Goal: Task Accomplishment & Management: Manage account settings

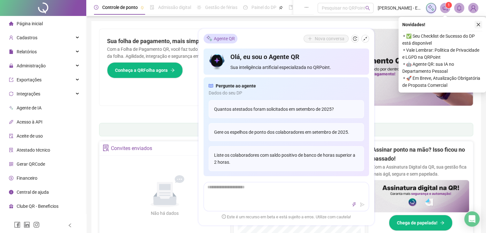
click at [477, 25] on icon "close" at bounding box center [478, 24] width 4 height 4
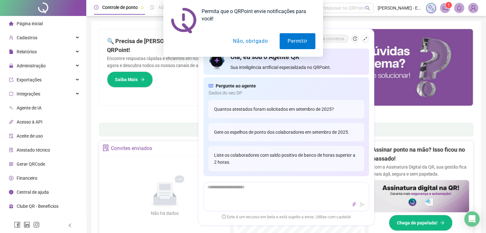
click at [246, 45] on button "Não, obrigado" at bounding box center [250, 41] width 51 height 16
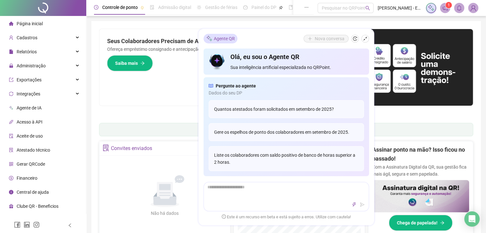
click at [152, 108] on div "Pague o QRPoint com Cartão de Crédito Sua assinatura: mais segurança, prática e…" at bounding box center [286, 73] width 374 height 89
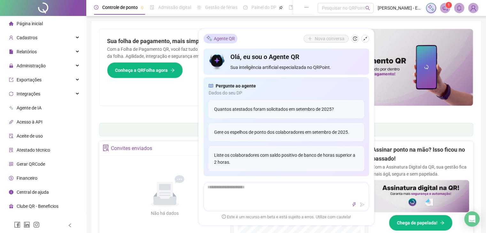
click at [418, 23] on div "Pague o QRPoint com Cartão de Crédito Sua assinatura: mais segurança, prática e…" at bounding box center [285, 204] width 389 height 367
click at [38, 53] on div "Relatórios" at bounding box center [42, 51] width 83 height 13
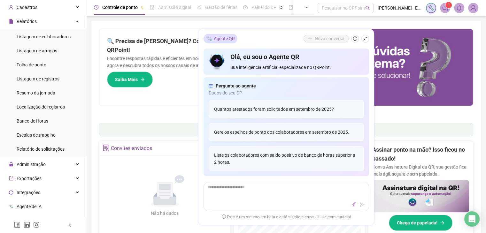
scroll to position [28, 0]
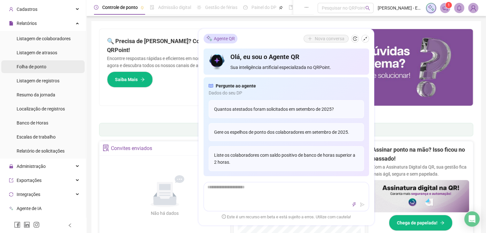
click at [40, 69] on div "Folha de ponto" at bounding box center [32, 66] width 30 height 13
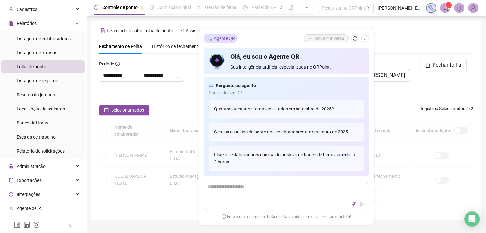
scroll to position [11, 0]
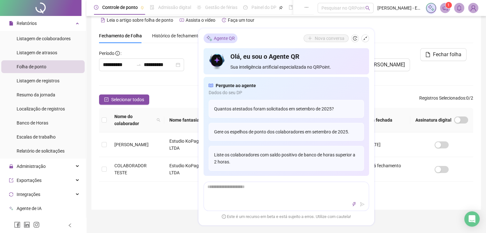
click at [425, 35] on div "Fechamento de Folha Histórico de fechamentos Assinaturas Configurações Regras a…" at bounding box center [286, 35] width 374 height 15
click at [252, 195] on textarea at bounding box center [286, 190] width 165 height 17
click at [414, 214] on div "**********" at bounding box center [285, 211] width 399 height 445
click at [39, 87] on ul "Listagem de colaboradores Listagem de atrasos Folha de ponto Listagem de regist…" at bounding box center [43, 95] width 86 height 128
click at [38, 78] on span "Listagem de registros" at bounding box center [38, 80] width 43 height 5
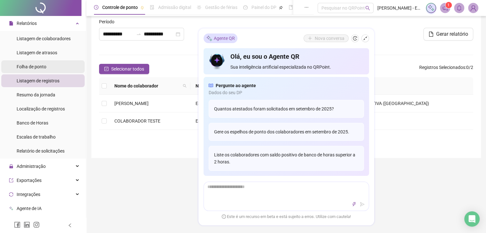
type input "**********"
click at [38, 67] on span "Folha de ponto" at bounding box center [32, 66] width 30 height 5
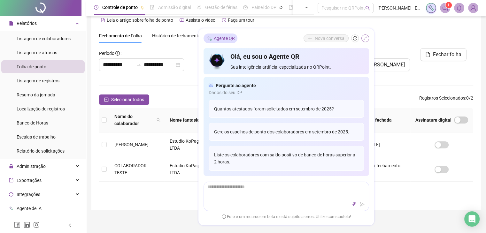
click at [365, 41] on icon "shrink" at bounding box center [365, 38] width 4 height 4
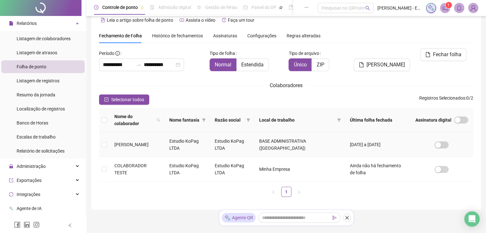
click at [134, 142] on td "[PERSON_NAME]" at bounding box center [136, 145] width 55 height 25
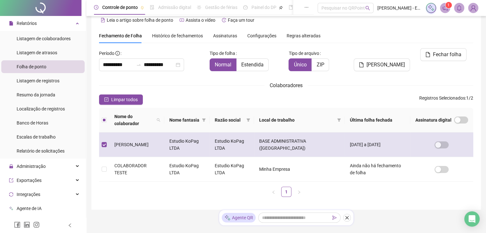
click at [134, 142] on td "[PERSON_NAME]" at bounding box center [136, 145] width 55 height 25
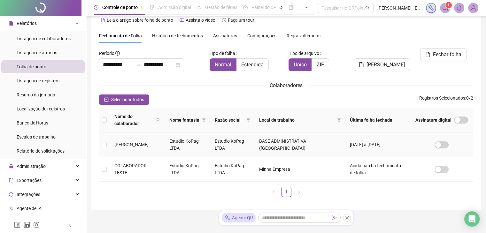
click at [134, 142] on td "[PERSON_NAME]" at bounding box center [136, 145] width 55 height 25
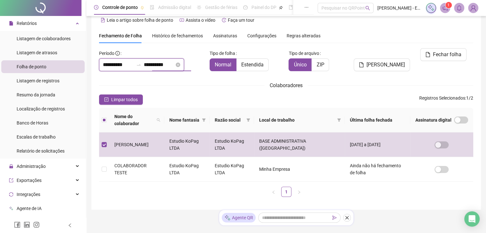
click at [157, 67] on input "**********" at bounding box center [159, 65] width 31 height 8
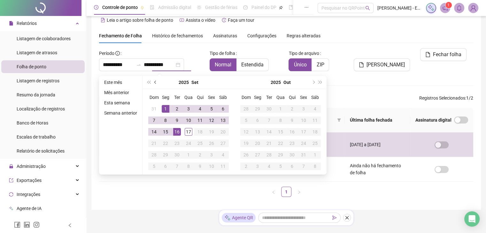
click at [153, 81] on button "prev-year" at bounding box center [155, 82] width 7 height 13
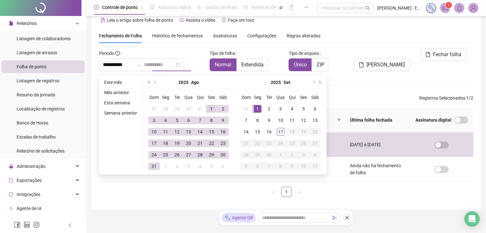
type input "**********"
click at [209, 109] on div "1" at bounding box center [212, 109] width 8 height 8
click at [155, 167] on div "31" at bounding box center [154, 167] width 8 height 8
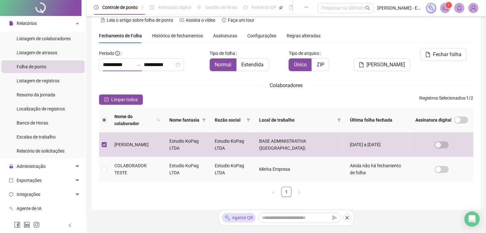
type input "**********"
click at [402, 61] on span "[PERSON_NAME]" at bounding box center [385, 65] width 38 height 8
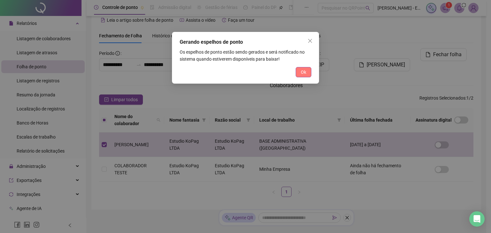
click at [302, 76] on button "Ok" at bounding box center [303, 72] width 16 height 10
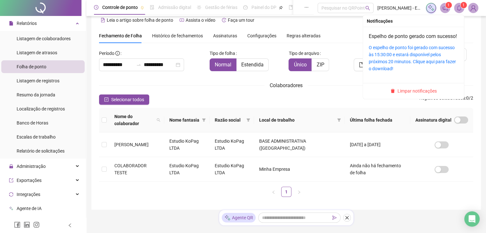
click at [460, 7] on icon "bell" at bounding box center [459, 8] width 4 height 6
click at [415, 63] on link "O espelho de ponto foi gerado com sucesso às 15:30:00 e estará disponível pelos…" at bounding box center [412, 58] width 87 height 26
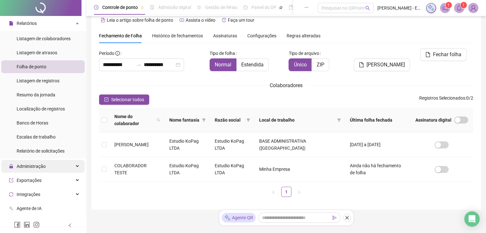
click at [46, 165] on div "Administração" at bounding box center [42, 166] width 83 height 13
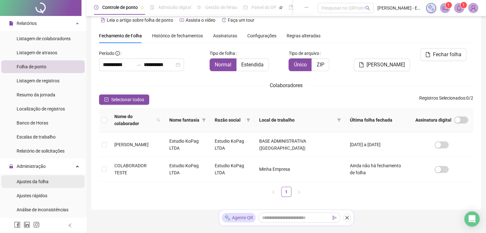
click at [42, 180] on span "Ajustes da folha" at bounding box center [33, 181] width 32 height 5
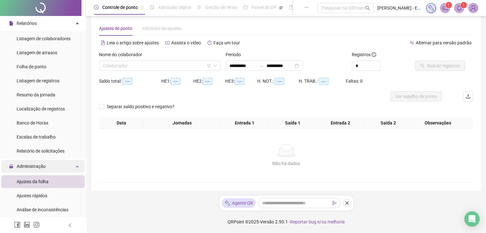
scroll to position [8, 0]
click at [241, 68] on input "**********" at bounding box center [242, 65] width 27 height 7
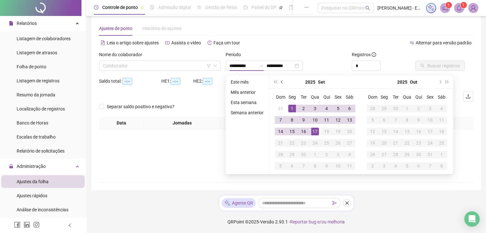
click at [281, 81] on span "prev-year" at bounding box center [282, 81] width 3 height 3
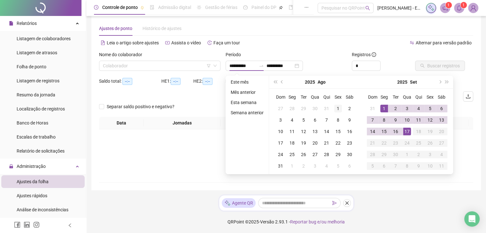
type input "**********"
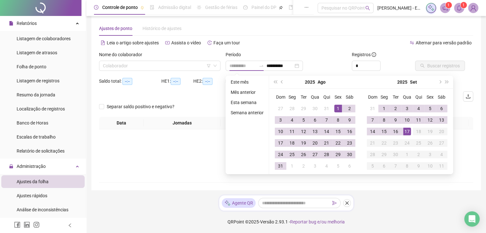
click at [335, 109] on div "1" at bounding box center [338, 109] width 8 height 8
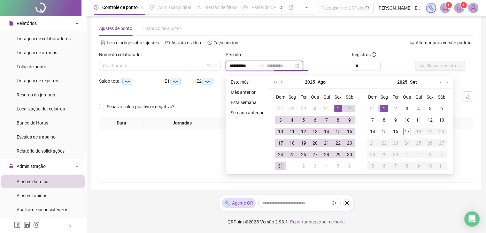
type input "**********"
click at [282, 167] on div "31" at bounding box center [281, 166] width 8 height 8
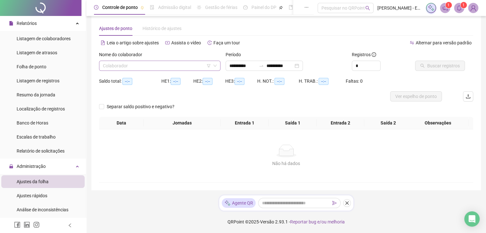
click at [199, 66] on input "search" at bounding box center [157, 66] width 108 height 10
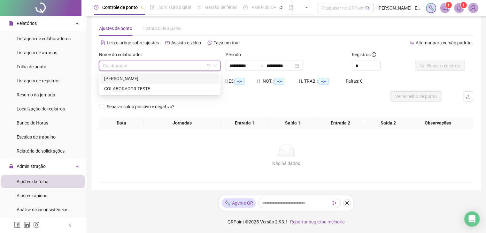
click at [188, 79] on div "[PERSON_NAME]" at bounding box center [159, 78] width 111 height 7
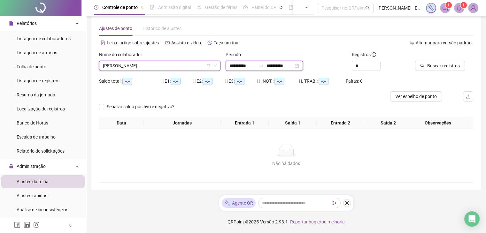
click at [293, 67] on input "**********" at bounding box center [279, 65] width 27 height 7
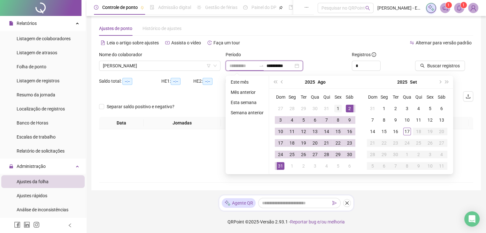
type input "**********"
click at [335, 49] on div "Alternar para versão padrão" at bounding box center [379, 46] width 187 height 10
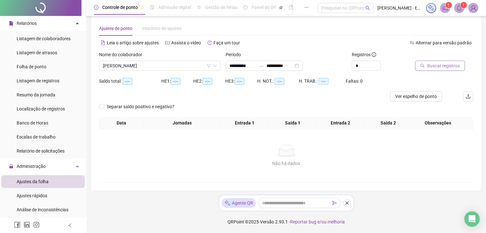
click at [436, 66] on span "Buscar registros" at bounding box center [443, 65] width 33 height 7
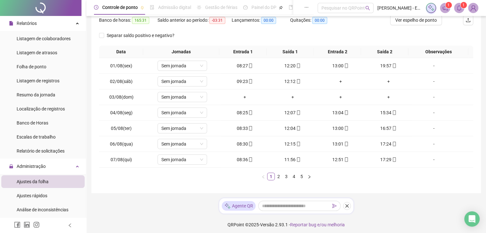
scroll to position [86, 0]
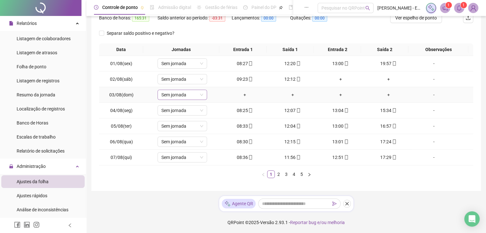
click at [195, 94] on span "Sem jornada" at bounding box center [182, 95] width 42 height 10
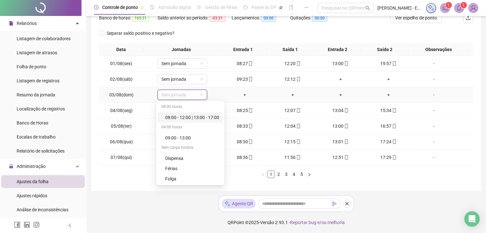
click at [195, 94] on span "Sem jornada" at bounding box center [182, 95] width 42 height 10
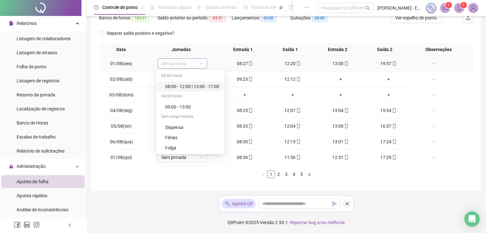
click at [193, 66] on span "Sem jornada" at bounding box center [182, 64] width 42 height 10
click at [197, 86] on div "08:00 - 12:00 | 13:00 - 17:00" at bounding box center [192, 86] width 54 height 7
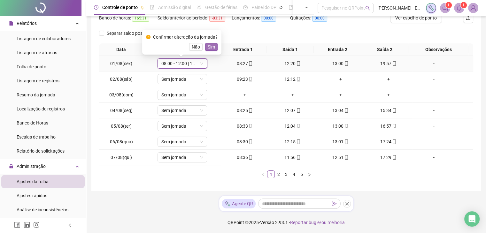
click at [211, 48] on span "Sim" at bounding box center [211, 46] width 7 height 7
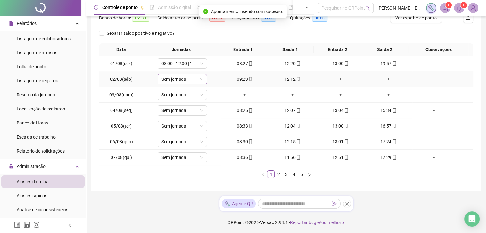
click at [200, 78] on icon "down" at bounding box center [202, 79] width 4 height 4
click at [202, 78] on icon "down" at bounding box center [202, 79] width 4 height 4
click at [194, 81] on span "Sem jornada" at bounding box center [182, 79] width 42 height 10
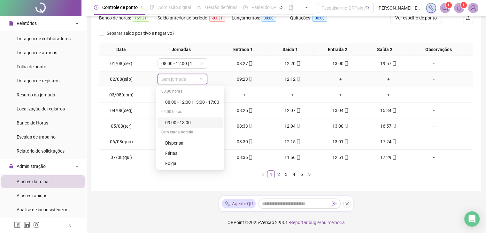
click at [187, 123] on div "09:00 - 13:00" at bounding box center [192, 122] width 54 height 7
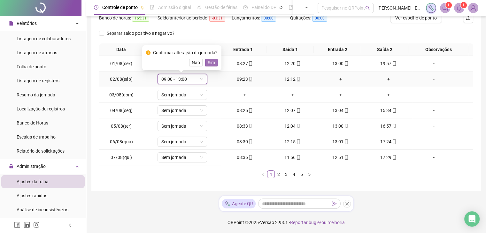
click at [209, 62] on span "Sim" at bounding box center [211, 62] width 7 height 7
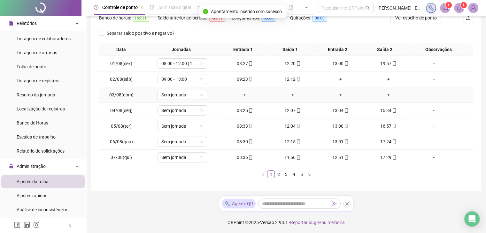
click at [191, 102] on td "Sem jornada" at bounding box center [182, 95] width 77 height 16
click at [197, 97] on span "Sem jornada" at bounding box center [182, 95] width 42 height 10
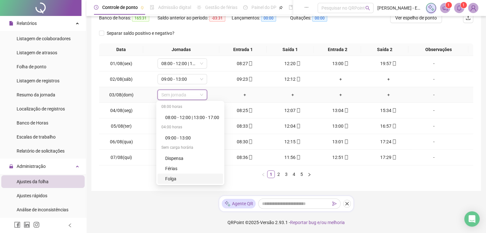
click at [179, 177] on div "Folga" at bounding box center [192, 178] width 54 height 7
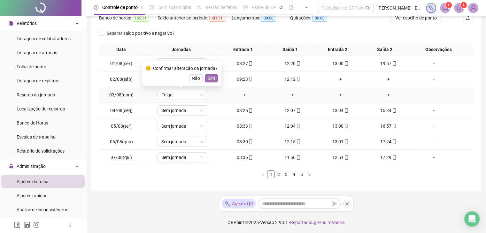
click at [213, 77] on span "Sim" at bounding box center [211, 78] width 7 height 7
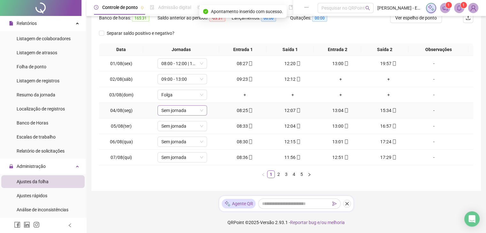
click at [197, 112] on span "Sem jornada" at bounding box center [182, 111] width 42 height 10
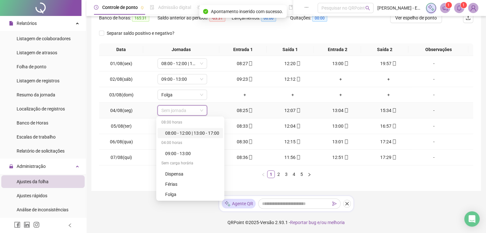
click at [189, 134] on div "08:00 - 12:00 | 13:00 - 17:00" at bounding box center [192, 133] width 54 height 7
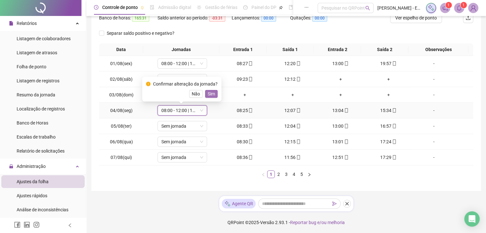
click at [210, 95] on span "Sim" at bounding box center [211, 93] width 7 height 7
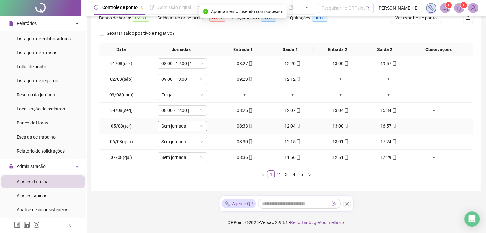
click at [186, 127] on span "Sem jornada" at bounding box center [182, 126] width 42 height 10
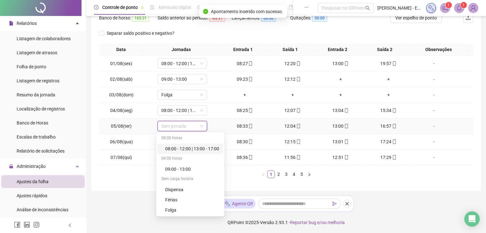
click at [195, 147] on div "08:00 - 12:00 | 13:00 - 17:00" at bounding box center [192, 148] width 54 height 7
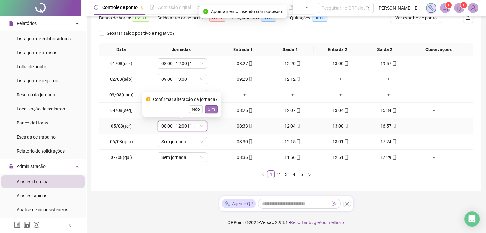
click at [210, 107] on span "Sim" at bounding box center [211, 109] width 7 height 7
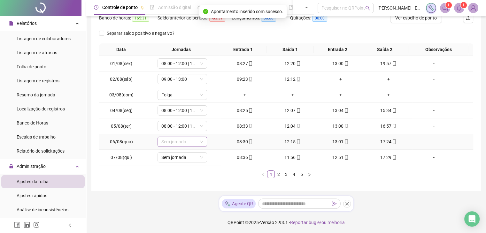
click at [196, 141] on span "Sem jornada" at bounding box center [182, 142] width 42 height 10
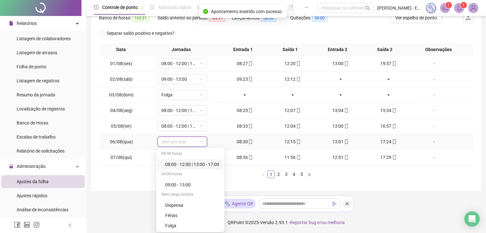
click at [197, 161] on div "08:00 - 12:00 | 13:00 - 17:00" at bounding box center [192, 164] width 54 height 7
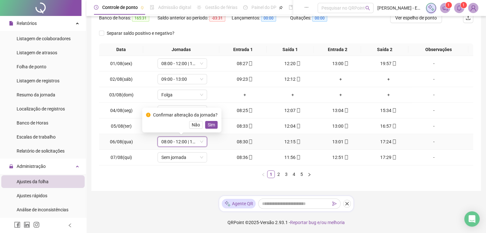
click at [208, 128] on div "Confirmar alteração da jornada? Não Sim" at bounding box center [181, 120] width 79 height 25
click at [212, 125] on span "Sim" at bounding box center [211, 124] width 7 height 7
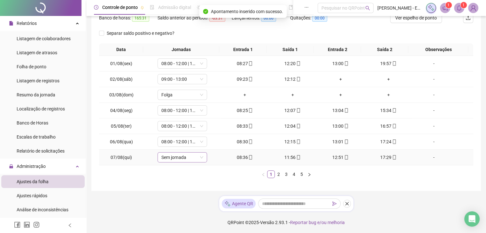
click at [181, 157] on span "Sem jornada" at bounding box center [182, 158] width 42 height 10
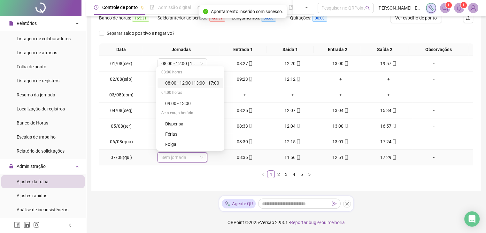
click at [211, 85] on div "08:00 - 12:00 | 13:00 - 17:00" at bounding box center [192, 83] width 54 height 7
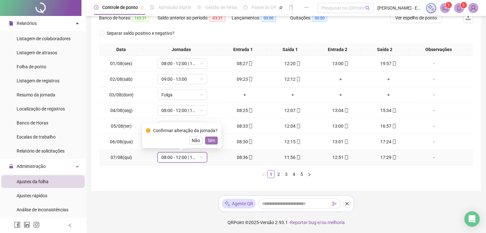
click at [209, 141] on span "Sim" at bounding box center [211, 140] width 7 height 7
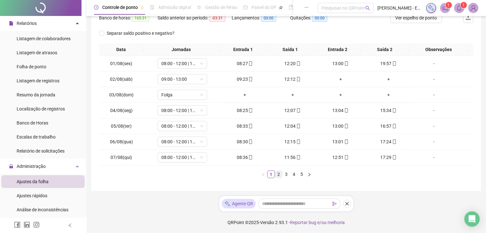
click at [280, 174] on link "2" at bounding box center [278, 174] width 7 height 7
click at [191, 65] on span "Sem jornada" at bounding box center [182, 64] width 42 height 10
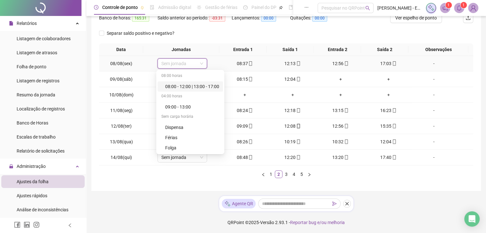
click at [184, 86] on div "08:00 - 12:00 | 13:00 - 17:00" at bounding box center [192, 86] width 54 height 7
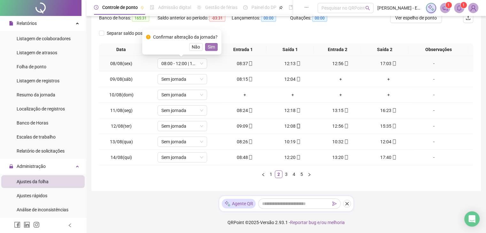
click at [205, 50] on button "Sim" at bounding box center [211, 47] width 12 height 8
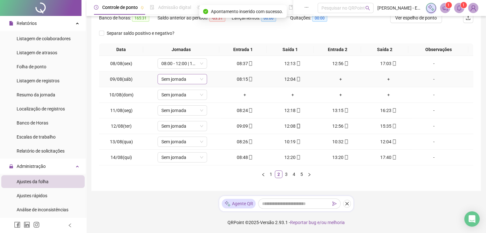
click at [191, 76] on span "Sem jornada" at bounding box center [182, 79] width 42 height 10
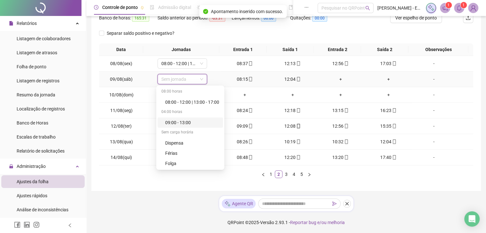
click at [182, 121] on div "09:00 - 13:00" at bounding box center [192, 122] width 54 height 7
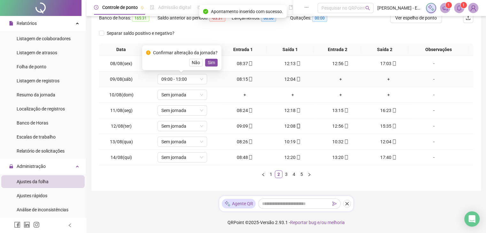
click at [209, 58] on div "Confirmar alteração da jornada? Não Sim" at bounding box center [182, 57] width 72 height 17
click at [209, 61] on span "Sim" at bounding box center [211, 62] width 7 height 7
click at [188, 96] on span "Sem jornada" at bounding box center [182, 95] width 42 height 10
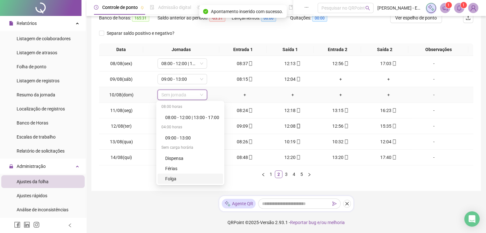
click at [179, 175] on div "Folga" at bounding box center [192, 178] width 54 height 7
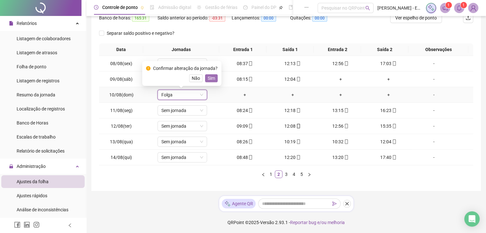
click at [209, 80] on span "Sim" at bounding box center [211, 78] width 7 height 7
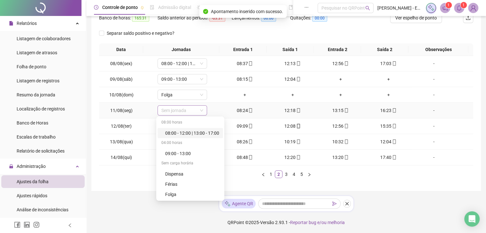
click at [189, 110] on span "Sem jornada" at bounding box center [182, 111] width 42 height 10
click at [203, 131] on div "08:00 - 12:00 | 13:00 - 17:00" at bounding box center [192, 133] width 54 height 7
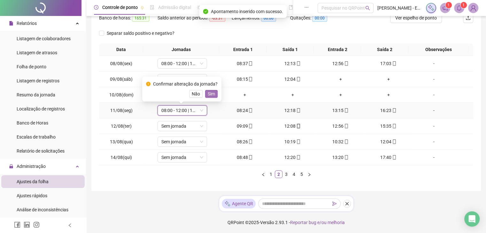
click at [209, 94] on span "Sim" at bounding box center [211, 93] width 7 height 7
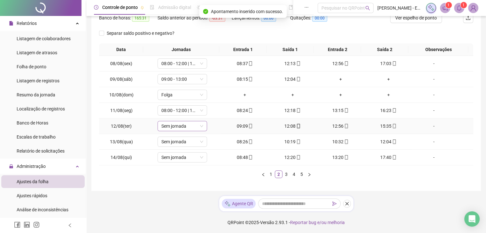
click at [189, 127] on span "Sem jornada" at bounding box center [182, 126] width 42 height 10
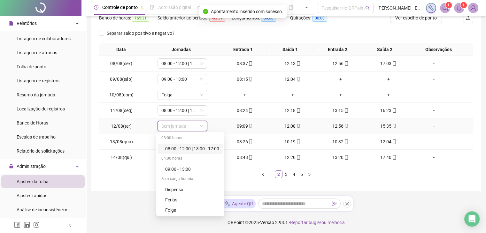
click at [208, 146] on div "08:00 - 12:00 | 13:00 - 17:00" at bounding box center [192, 148] width 54 height 7
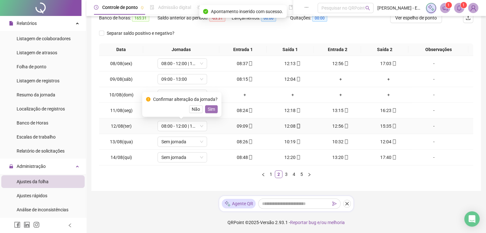
click at [213, 109] on span "Sim" at bounding box center [211, 109] width 7 height 7
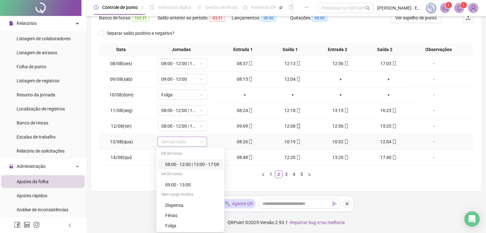
click at [193, 146] on span "Sem jornada" at bounding box center [182, 142] width 42 height 10
click at [208, 167] on div "08:00 - 12:00 | 13:00 - 17:00" at bounding box center [192, 164] width 54 height 7
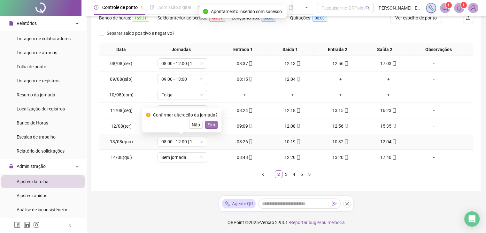
click at [214, 127] on button "Sim" at bounding box center [211, 125] width 12 height 8
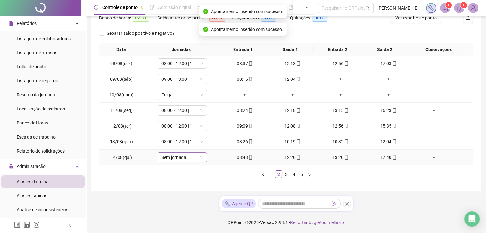
click at [191, 160] on span "Sem jornada" at bounding box center [182, 158] width 42 height 10
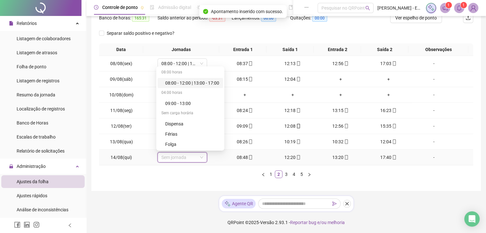
click at [208, 81] on div "08:00 - 12:00 | 13:00 - 17:00" at bounding box center [192, 83] width 54 height 7
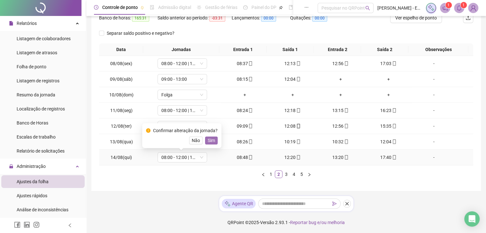
click at [210, 141] on span "Sim" at bounding box center [211, 140] width 7 height 7
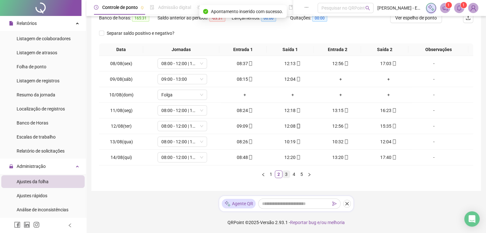
click at [286, 174] on link "3" at bounding box center [286, 174] width 7 height 7
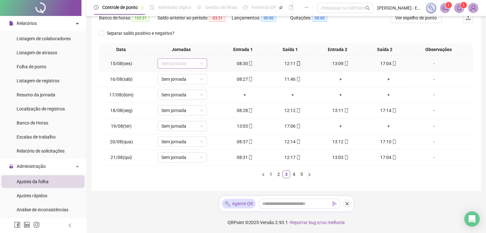
click at [190, 62] on span "Sem jornada" at bounding box center [182, 64] width 42 height 10
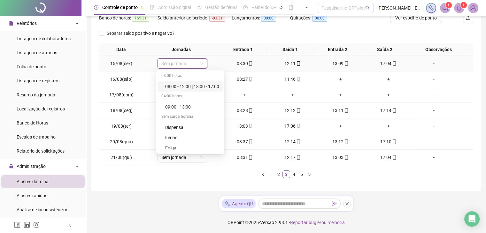
click at [187, 87] on div "08:00 - 12:00 | 13:00 - 17:00" at bounding box center [192, 86] width 54 height 7
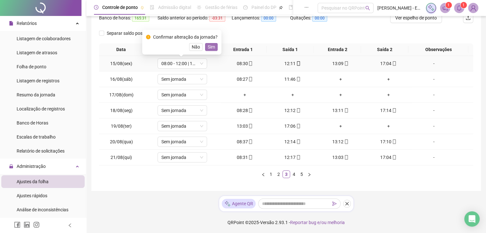
click at [211, 47] on span "Sim" at bounding box center [211, 46] width 7 height 7
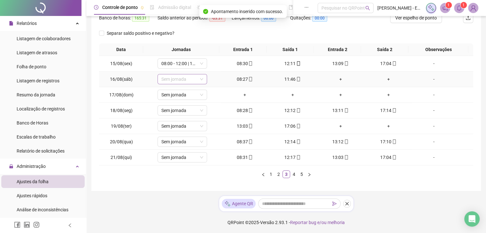
click at [195, 78] on span "Sem jornada" at bounding box center [182, 79] width 42 height 10
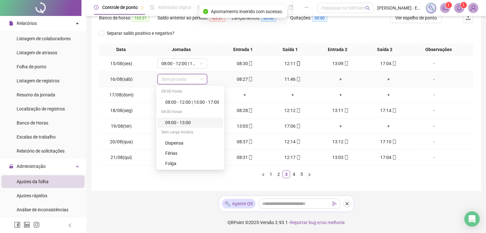
click at [194, 120] on div "09:00 - 13:00" at bounding box center [192, 122] width 54 height 7
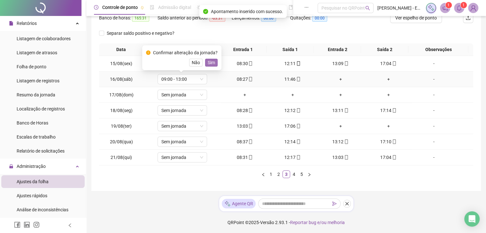
click at [215, 60] on button "Sim" at bounding box center [211, 63] width 12 height 8
click at [194, 96] on span "Sem jornada" at bounding box center [182, 95] width 42 height 10
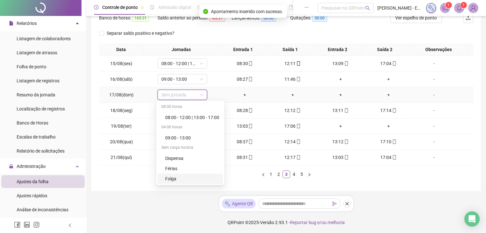
click at [180, 177] on div "Folga" at bounding box center [192, 178] width 54 height 7
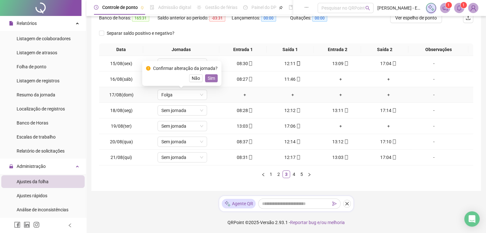
click at [209, 75] on span "Sim" at bounding box center [211, 78] width 7 height 7
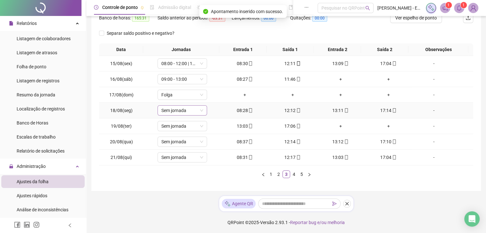
click at [190, 115] on span "Sem jornada" at bounding box center [182, 111] width 42 height 10
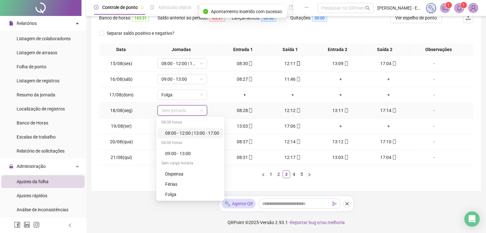
click at [198, 131] on div "08:00 - 12:00 | 13:00 - 17:00" at bounding box center [192, 133] width 54 height 7
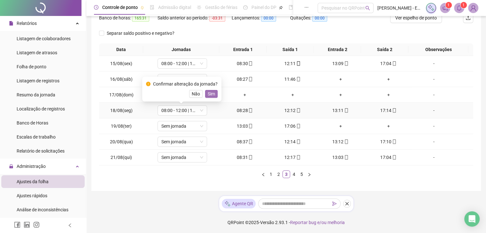
click at [212, 95] on span "Sim" at bounding box center [211, 93] width 7 height 7
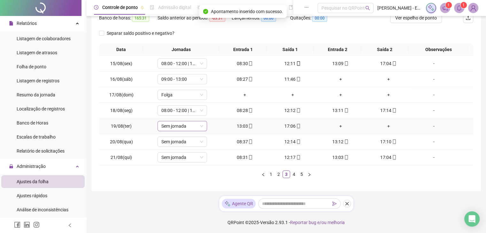
click at [192, 128] on span "Sem jornada" at bounding box center [182, 126] width 42 height 10
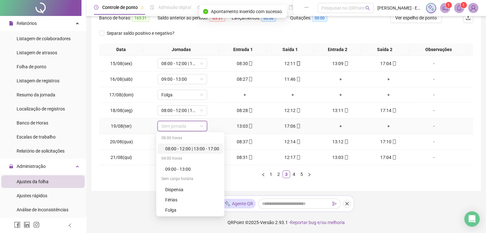
click at [204, 146] on div "08:00 - 12:00 | 13:00 - 17:00" at bounding box center [192, 148] width 54 height 7
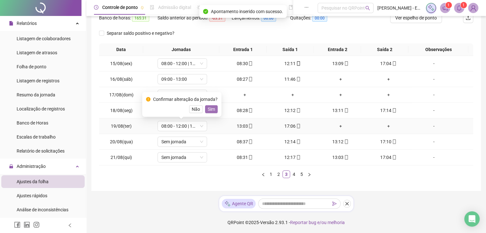
click at [211, 106] on span "Sim" at bounding box center [211, 109] width 7 height 7
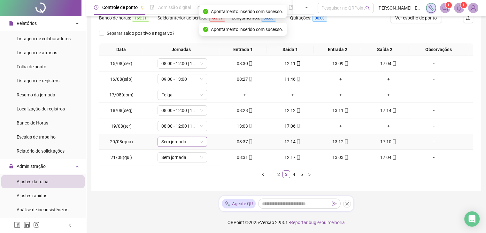
click at [195, 142] on span "Sem jornada" at bounding box center [182, 142] width 42 height 10
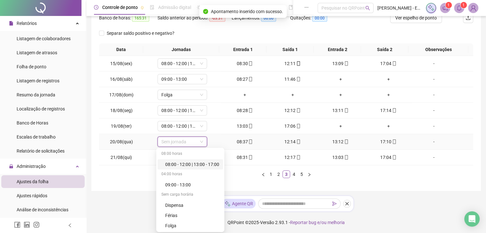
click at [205, 162] on div "08:00 - 12:00 | 13:00 - 17:00" at bounding box center [192, 164] width 54 height 7
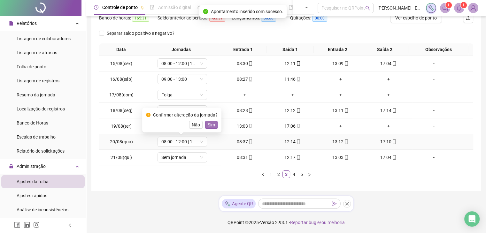
click at [214, 123] on button "Sim" at bounding box center [211, 125] width 12 height 8
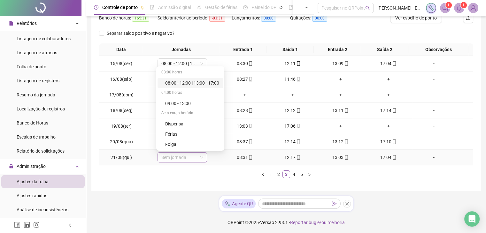
click at [196, 155] on span "Sem jornada" at bounding box center [182, 158] width 42 height 10
click at [215, 80] on div "08:00 - 12:00 | 13:00 - 17:00" at bounding box center [192, 83] width 54 height 7
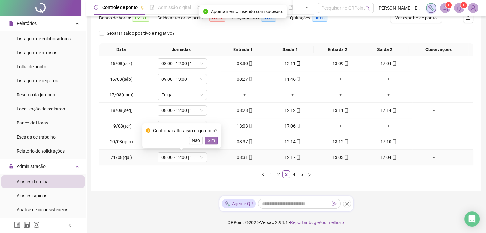
click at [205, 141] on button "Sim" at bounding box center [211, 141] width 12 height 8
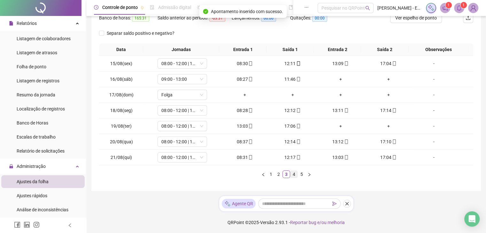
click at [293, 174] on link "4" at bounding box center [293, 174] width 7 height 7
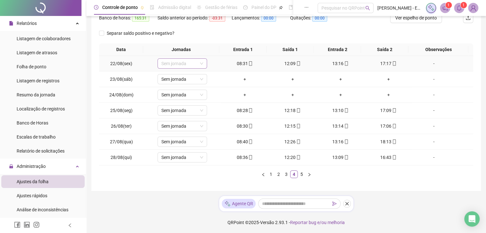
click at [185, 62] on span "Sem jornada" at bounding box center [182, 64] width 42 height 10
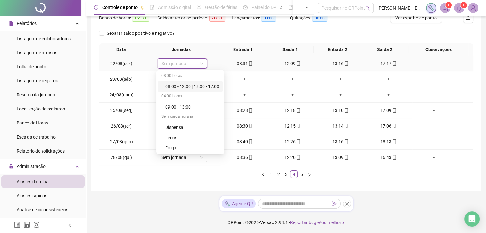
click at [192, 89] on div "08:00 - 12:00 | 13:00 - 17:00" at bounding box center [192, 86] width 54 height 7
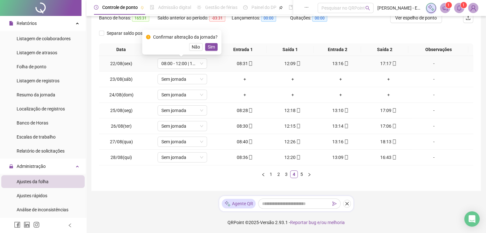
click at [209, 51] on div "Confirmar alteração da jornada? Não Sim" at bounding box center [181, 42] width 79 height 25
click at [209, 45] on span "Sim" at bounding box center [211, 46] width 7 height 7
click at [183, 81] on span "Sem jornada" at bounding box center [182, 79] width 42 height 10
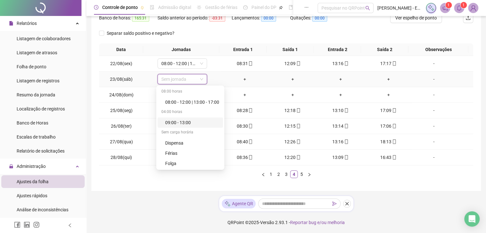
click at [189, 121] on div "09:00 - 13:00" at bounding box center [192, 122] width 54 height 7
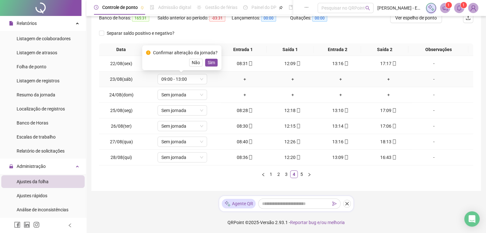
click at [206, 67] on div "Confirmar alteração da jornada? Não Sim" at bounding box center [181, 57] width 79 height 25
click at [209, 65] on span "Sim" at bounding box center [211, 62] width 7 height 7
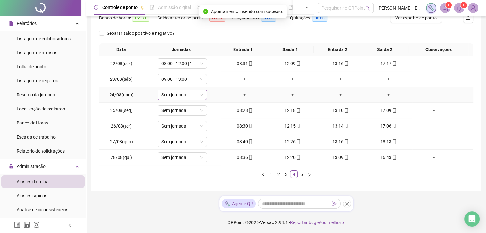
click at [189, 98] on span "Sem jornada" at bounding box center [182, 95] width 42 height 10
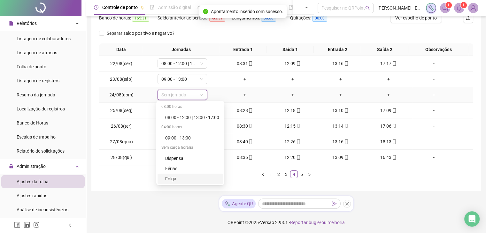
click at [177, 179] on div "Folga" at bounding box center [192, 178] width 54 height 7
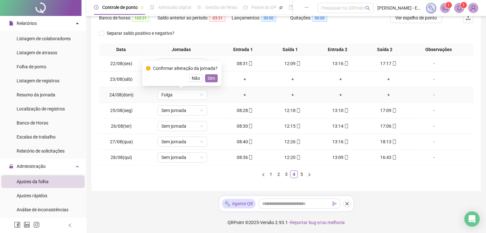
click at [205, 79] on button "Sim" at bounding box center [211, 78] width 12 height 8
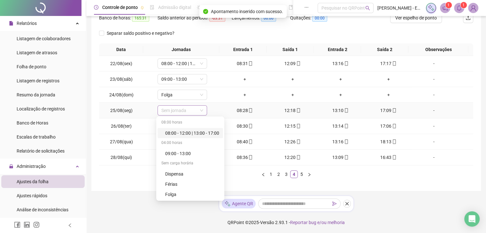
click at [188, 111] on span "Sem jornada" at bounding box center [182, 111] width 42 height 10
drag, startPoint x: 190, startPoint y: 153, endPoint x: 196, endPoint y: 135, distance: 18.5
click at [196, 135] on div "08:00 horas 08:00 - 12:00 | 13:00 - 17:00 04:00 horas 09:00 - 13:00 Sem carga h…" at bounding box center [189, 169] width 65 height 102
click at [195, 135] on div "08:00 - 12:00 | 13:00 - 17:00" at bounding box center [192, 133] width 54 height 7
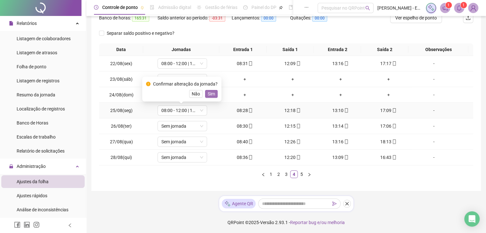
click at [206, 96] on button "Sim" at bounding box center [211, 94] width 12 height 8
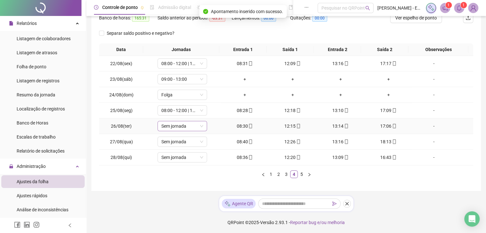
click at [185, 128] on span "Sem jornada" at bounding box center [182, 126] width 42 height 10
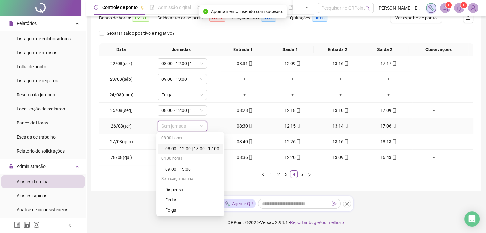
click at [209, 149] on div "08:00 - 12:00 | 13:00 - 17:00" at bounding box center [192, 148] width 54 height 7
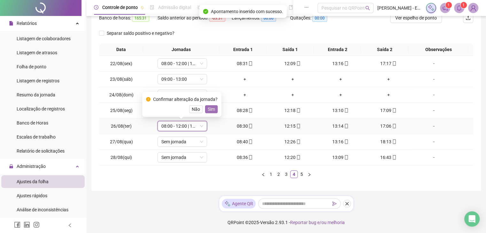
click at [210, 107] on span "Sim" at bounding box center [211, 109] width 7 height 7
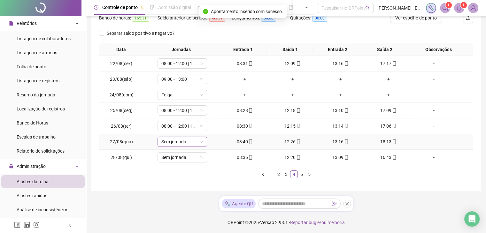
click at [193, 137] on span "Sem jornada" at bounding box center [182, 142] width 42 height 10
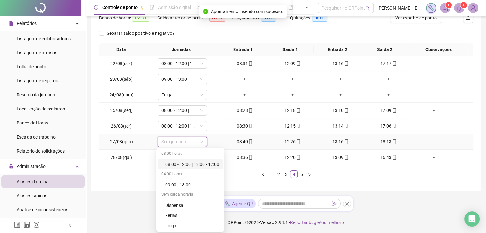
click at [197, 165] on div "08:00 - 12:00 | 13:00 - 17:00" at bounding box center [192, 164] width 54 height 7
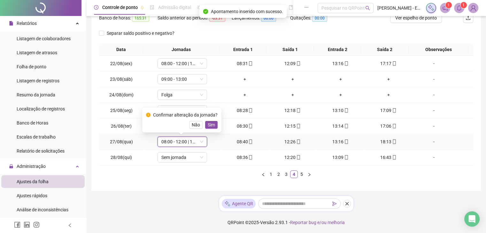
click at [207, 129] on div "Confirmar alteração da jornada? Não Sim" at bounding box center [181, 120] width 79 height 25
click at [208, 126] on span "Sim" at bounding box center [211, 124] width 7 height 7
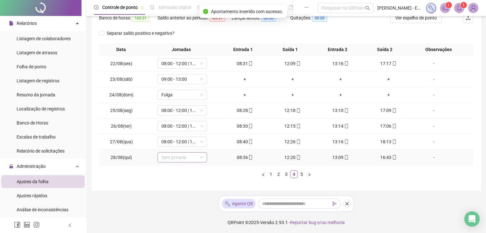
click at [188, 158] on span "Sem jornada" at bounding box center [182, 158] width 42 height 10
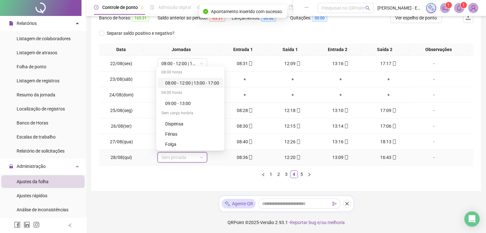
click at [206, 83] on div "08:00 - 12:00 | 13:00 - 17:00" at bounding box center [192, 83] width 54 height 7
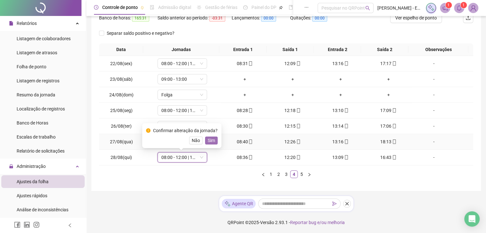
click at [213, 142] on span "Sim" at bounding box center [211, 140] width 7 height 7
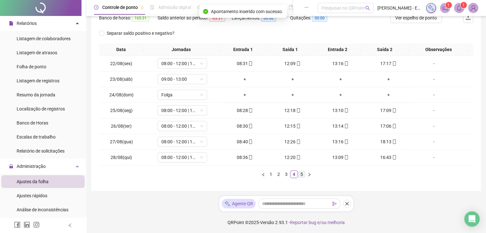
click at [298, 174] on link "5" at bounding box center [301, 174] width 7 height 7
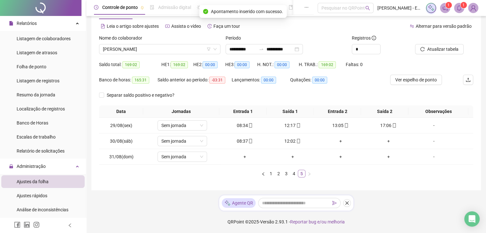
scroll to position [24, 0]
click at [194, 126] on span "Sem jornada" at bounding box center [182, 126] width 42 height 10
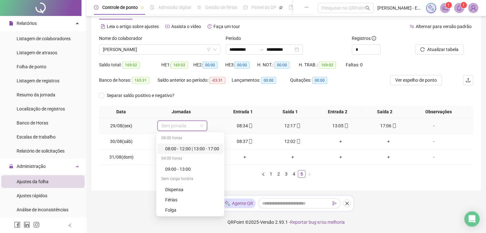
click at [195, 150] on div "08:00 - 12:00 | 13:00 - 17:00" at bounding box center [192, 148] width 54 height 7
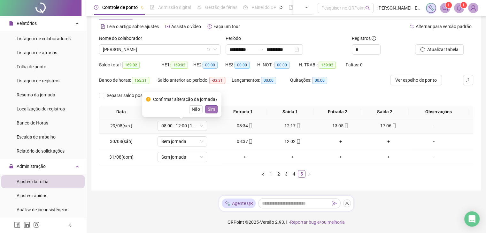
click at [214, 110] on button "Sim" at bounding box center [211, 109] width 12 height 8
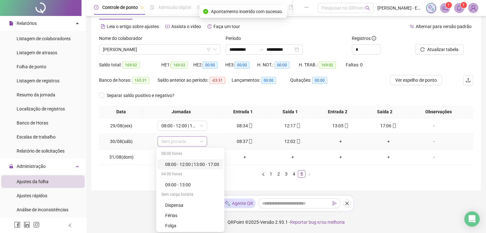
click at [195, 141] on span "Sem jornada" at bounding box center [182, 142] width 42 height 10
click at [187, 184] on div "09:00 - 13:00" at bounding box center [192, 184] width 54 height 7
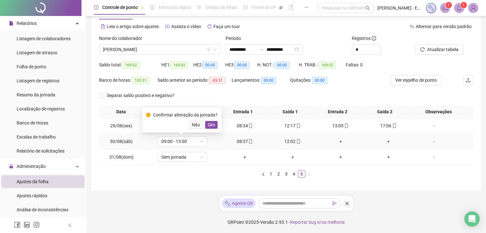
click at [213, 120] on div "Confirmar alteração da jornada? Não Sim" at bounding box center [182, 119] width 72 height 17
click at [213, 123] on span "Sim" at bounding box center [211, 124] width 7 height 7
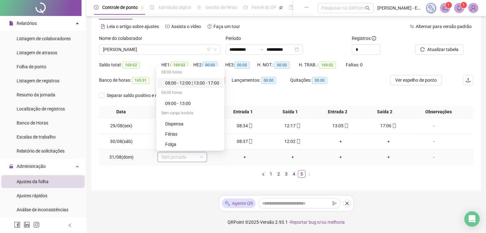
click at [187, 155] on span "Sem jornada" at bounding box center [182, 157] width 42 height 10
click at [172, 146] on div "Folga" at bounding box center [192, 144] width 54 height 7
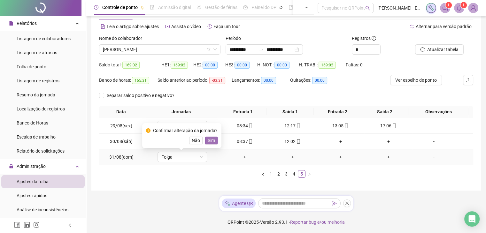
click at [208, 141] on span "Sim" at bounding box center [211, 140] width 7 height 7
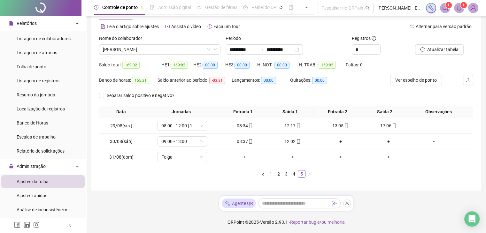
scroll to position [0, 0]
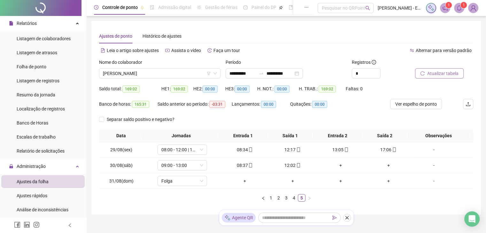
click at [425, 74] on button "Atualizar tabela" at bounding box center [439, 73] width 49 height 10
click at [293, 196] on link "4" at bounding box center [293, 197] width 7 height 7
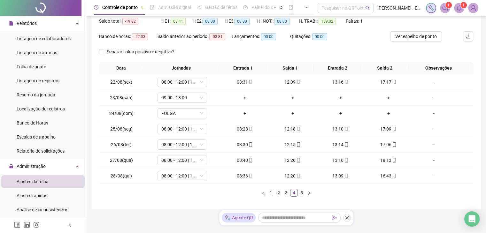
scroll to position [86, 0]
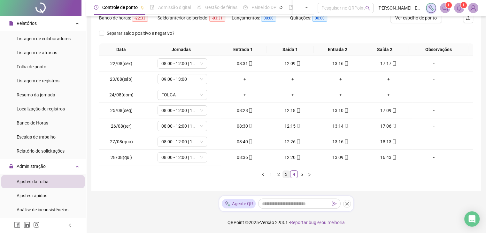
click at [285, 174] on link "3" at bounding box center [286, 174] width 7 height 7
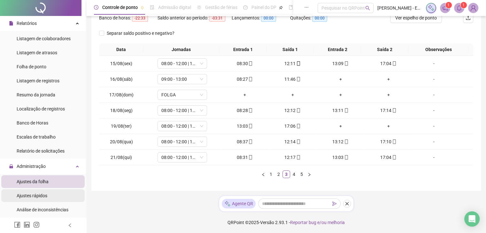
click at [42, 196] on span "Ajustes rápidos" at bounding box center [32, 195] width 31 height 5
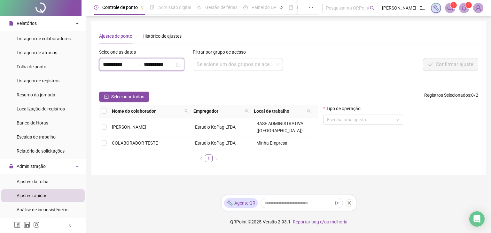
click at [110, 64] on input "**********" at bounding box center [118, 65] width 31 height 8
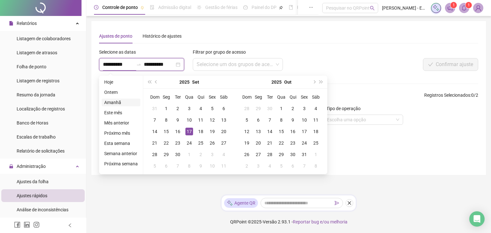
type input "**********"
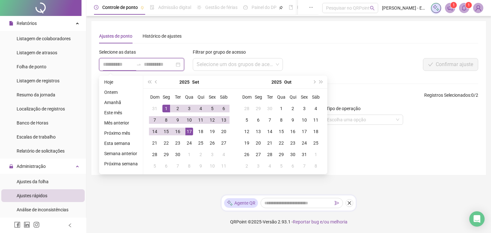
type input "**********"
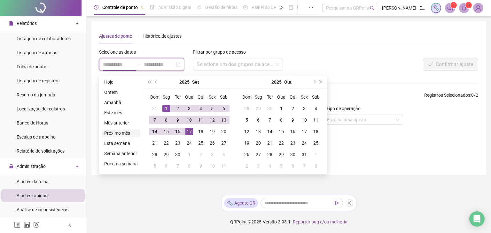
type input "**********"
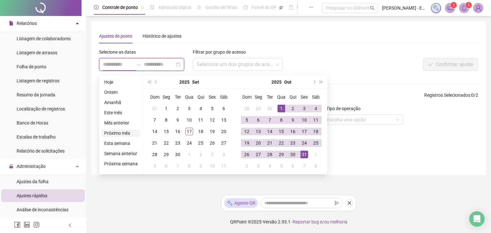
type input "**********"
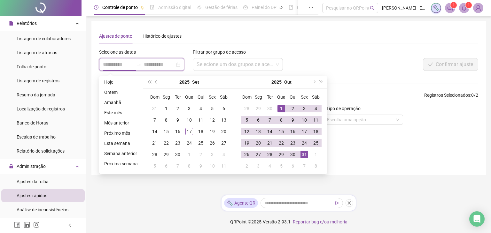
type input "**********"
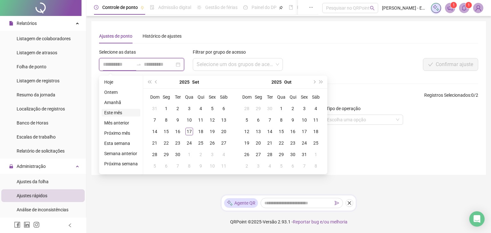
type input "**********"
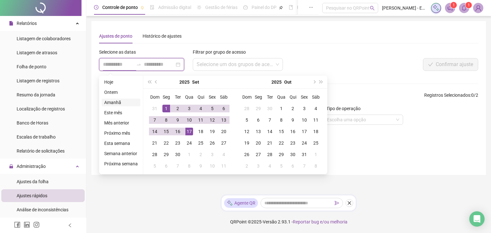
type input "**********"
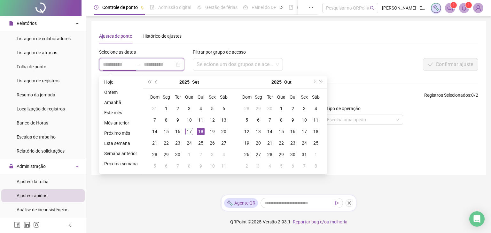
type input "**********"
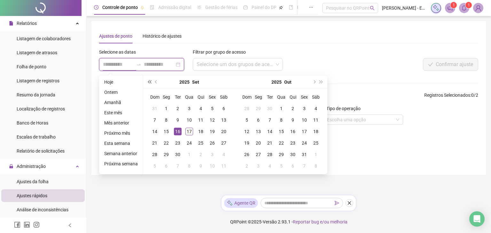
type input "**********"
click at [155, 82] on span "prev-year" at bounding box center [156, 81] width 3 height 3
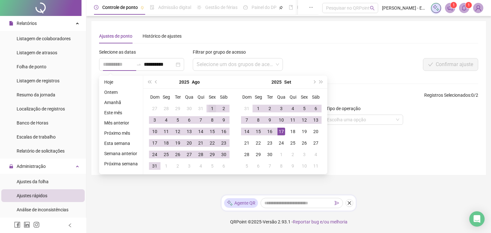
type input "**********"
click at [208, 105] on div "1" at bounding box center [212, 109] width 8 height 8
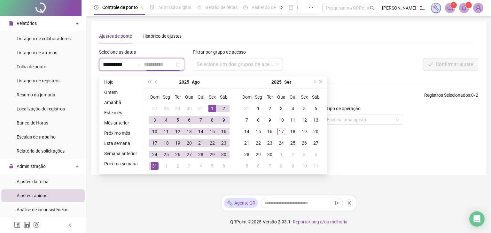
type input "**********"
click at [153, 165] on div "31" at bounding box center [155, 166] width 8 height 8
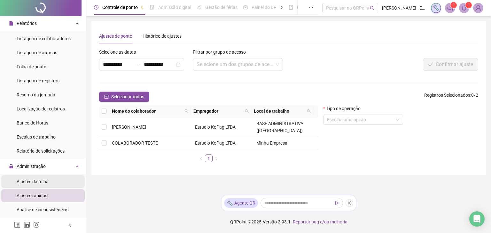
click at [42, 181] on span "Ajustes da folha" at bounding box center [33, 181] width 32 height 5
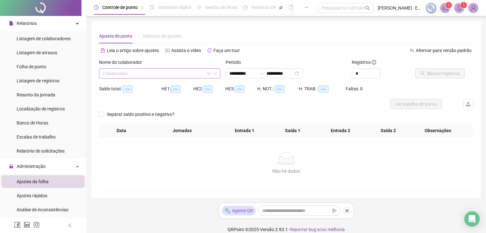
click at [211, 72] on span at bounding box center [160, 74] width 114 height 10
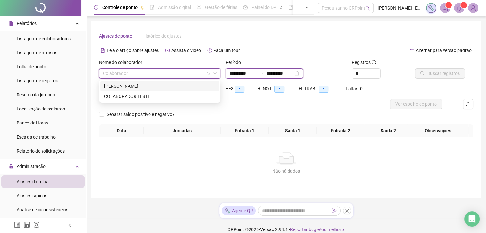
click at [232, 73] on input "**********" at bounding box center [242, 73] width 27 height 7
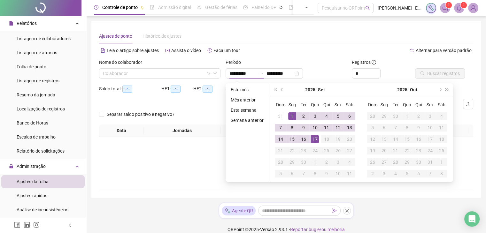
click at [282, 91] on button "prev-year" at bounding box center [281, 89] width 7 height 13
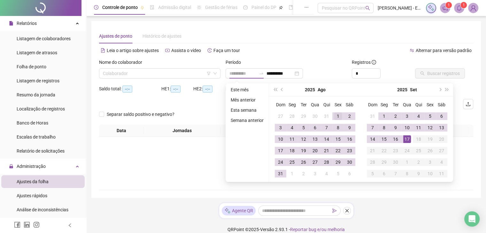
type input "**********"
click at [336, 115] on div "1" at bounding box center [338, 116] width 8 height 8
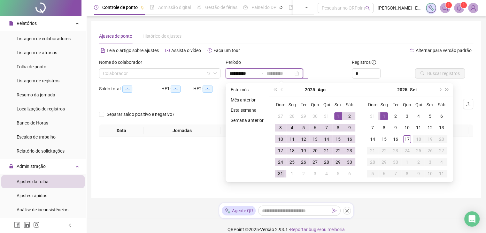
type input "**********"
click at [280, 174] on div "31" at bounding box center [281, 174] width 8 height 8
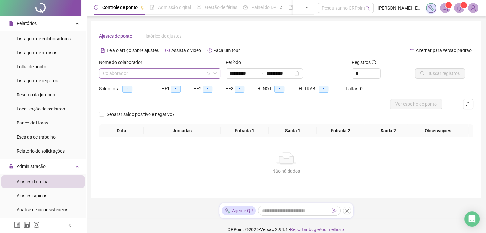
click at [170, 69] on input "search" at bounding box center [157, 74] width 108 height 10
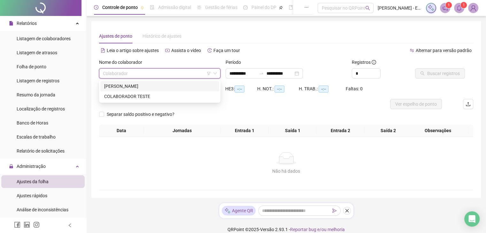
click at [153, 85] on div "[PERSON_NAME]" at bounding box center [159, 86] width 111 height 7
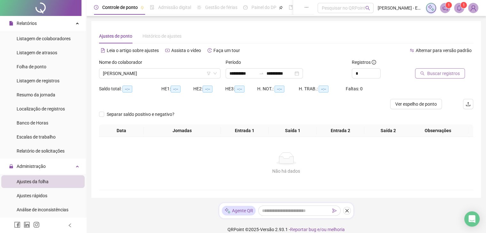
click at [428, 75] on span "Buscar registros" at bounding box center [443, 73] width 33 height 7
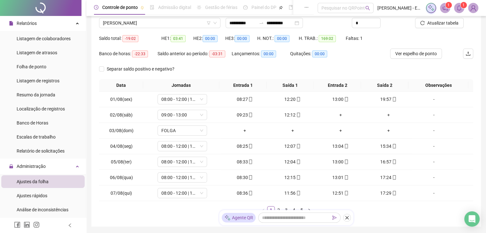
scroll to position [49, 0]
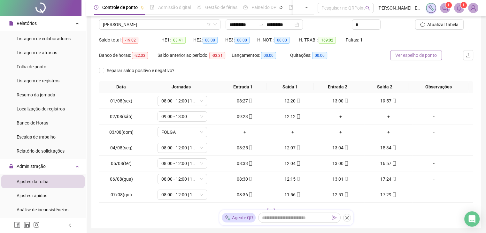
click at [426, 53] on span "Ver espelho de ponto" at bounding box center [416, 55] width 42 height 7
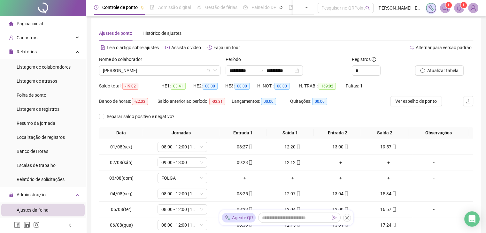
scroll to position [0, 0]
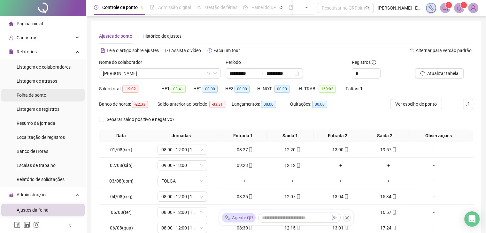
click at [35, 91] on div "Folha de ponto" at bounding box center [32, 95] width 30 height 13
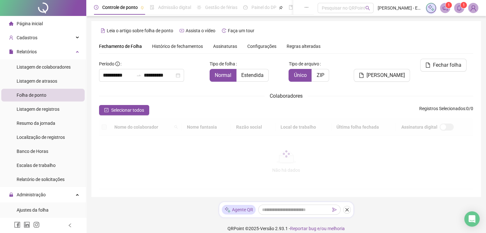
scroll to position [11, 0]
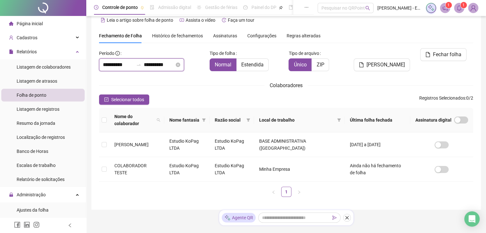
click at [157, 63] on input "**********" at bounding box center [159, 65] width 31 height 8
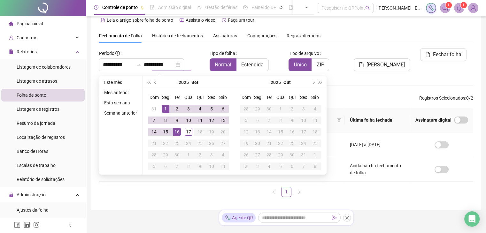
click at [154, 83] on button "prev-year" at bounding box center [155, 82] width 7 height 13
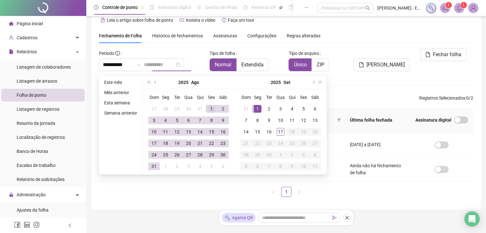
type input "**********"
click at [207, 109] on td "1" at bounding box center [211, 108] width 11 height 11
click at [151, 168] on div "31" at bounding box center [154, 167] width 8 height 8
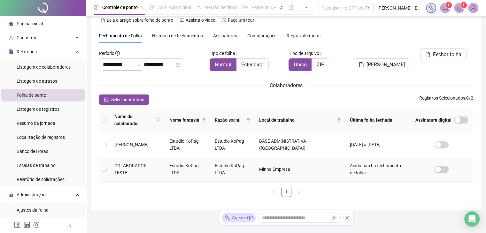
type input "**********"
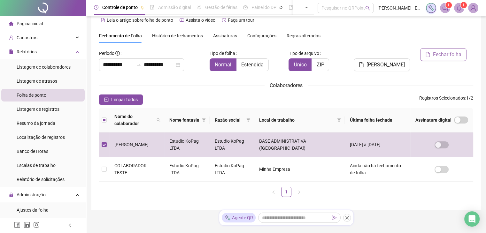
click at [447, 56] on span "Fechar folha" at bounding box center [447, 55] width 28 height 8
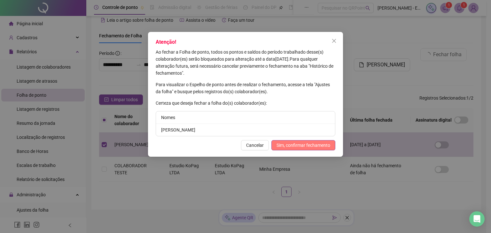
click at [304, 146] on span "Sim, confirmar fechamento" at bounding box center [303, 145] width 54 height 7
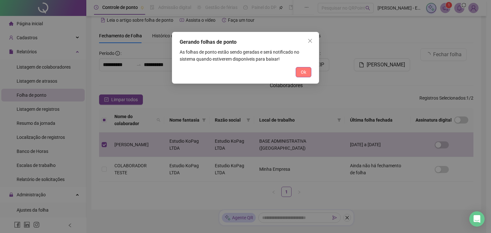
click at [304, 73] on span "Ok" at bounding box center [302, 72] width 5 height 7
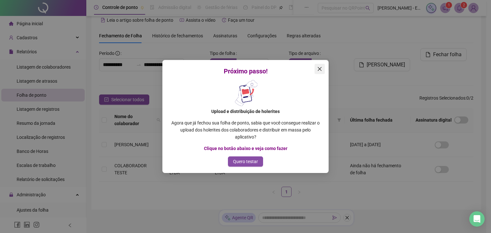
click at [317, 69] on icon "close" at bounding box center [319, 68] width 5 height 5
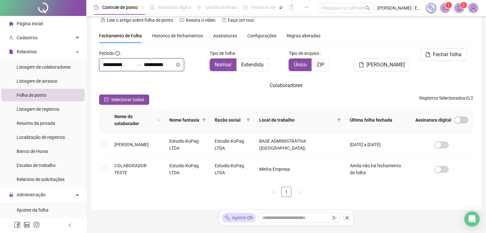
click at [174, 65] on input "**********" at bounding box center [159, 65] width 31 height 8
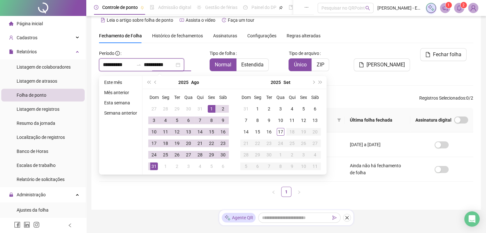
type input "**********"
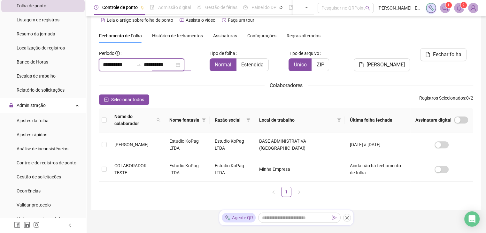
scroll to position [92, 0]
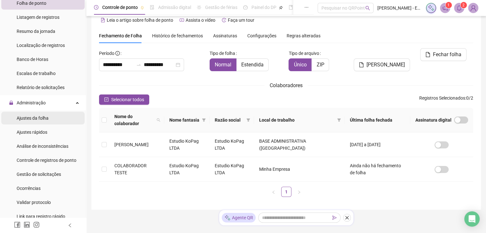
click at [56, 121] on li "Ajustes da folha" at bounding box center [42, 118] width 83 height 13
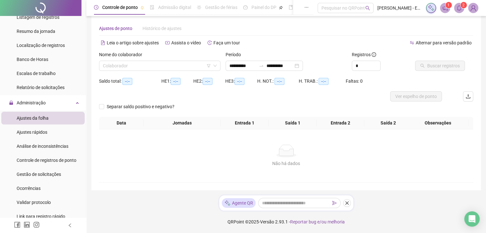
scroll to position [8, 0]
click at [196, 67] on input "search" at bounding box center [157, 66] width 108 height 10
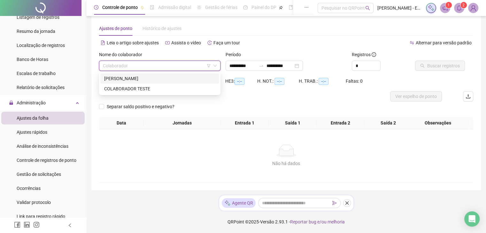
click at [181, 80] on div "[PERSON_NAME]" at bounding box center [159, 78] width 111 height 7
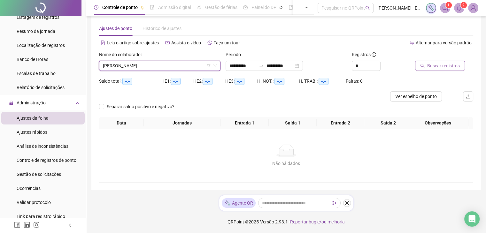
click at [432, 69] on button "Buscar registros" at bounding box center [440, 66] width 50 height 10
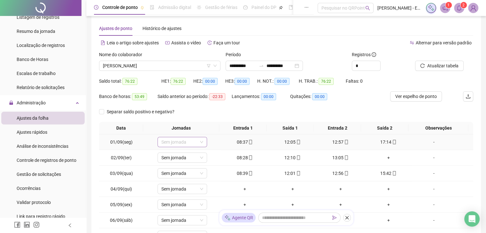
click at [191, 143] on span "Sem jornada" at bounding box center [182, 142] width 42 height 10
click at [188, 164] on div "08:00 - 12:00 | 13:00 - 17:00" at bounding box center [192, 165] width 54 height 7
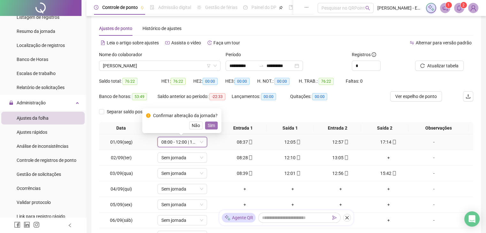
click at [209, 126] on span "Sim" at bounding box center [211, 125] width 7 height 7
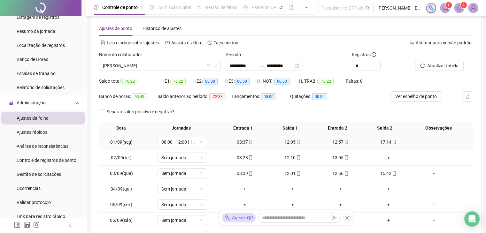
click at [342, 149] on td "12:57" at bounding box center [340, 142] width 48 height 16
click at [386, 157] on div "+" at bounding box center [388, 157] width 43 height 7
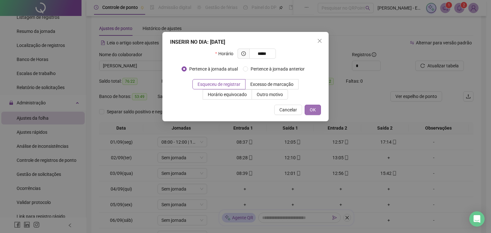
type input "*****"
click at [314, 111] on span "OK" at bounding box center [312, 109] width 6 height 7
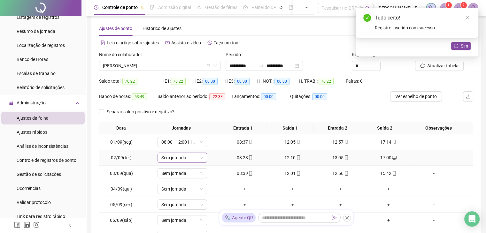
click at [177, 160] on span "Sem jornada" at bounding box center [182, 158] width 42 height 10
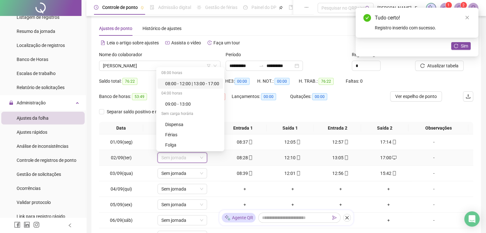
click at [189, 81] on div "08:00 - 12:00 | 13:00 - 17:00" at bounding box center [192, 83] width 54 height 7
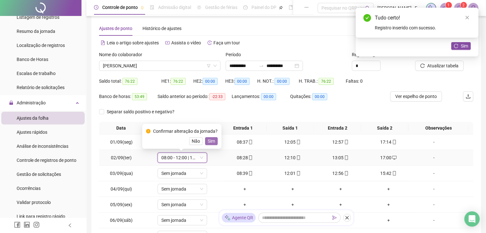
click at [213, 141] on span "Sim" at bounding box center [211, 141] width 7 height 7
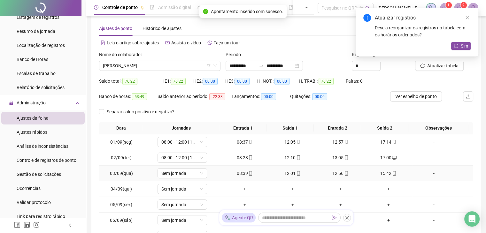
click at [193, 178] on td "Sem jornada" at bounding box center [182, 174] width 77 height 16
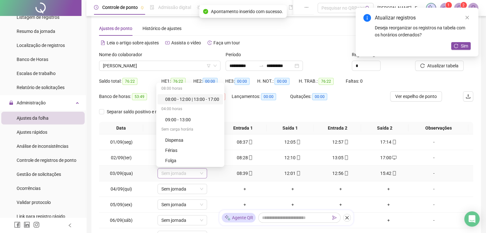
click at [194, 170] on span "Sem jornada" at bounding box center [182, 174] width 42 height 10
click at [196, 99] on div "08:00 - 12:00 | 13:00 - 17:00" at bounding box center [192, 99] width 54 height 7
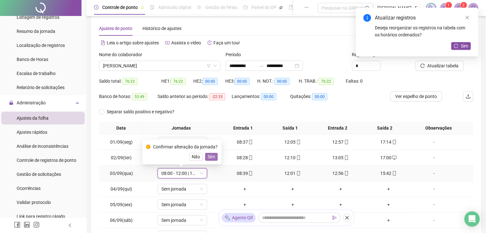
click at [208, 158] on span "Sim" at bounding box center [211, 156] width 7 height 7
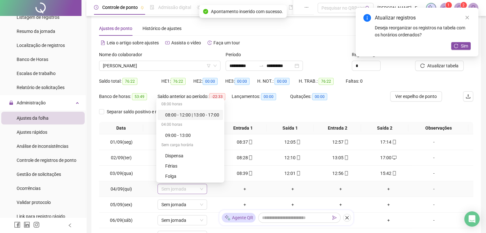
click at [190, 190] on span "Sem jornada" at bounding box center [182, 189] width 42 height 10
click at [199, 112] on div "08:00 - 12:00 | 13:00 - 17:00" at bounding box center [192, 114] width 54 height 7
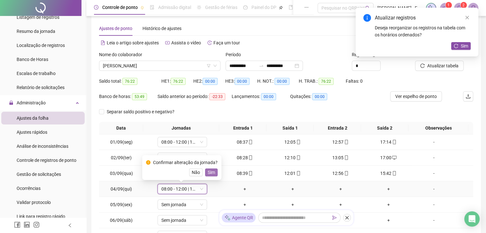
click at [206, 173] on button "Sim" at bounding box center [211, 173] width 12 height 8
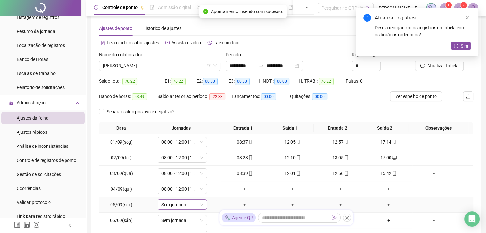
click at [193, 207] on span "Sem jornada" at bounding box center [182, 205] width 42 height 10
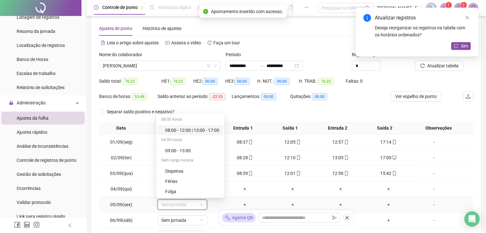
click at [197, 129] on div "08:00 - 12:00 | 13:00 - 17:00" at bounding box center [192, 130] width 54 height 7
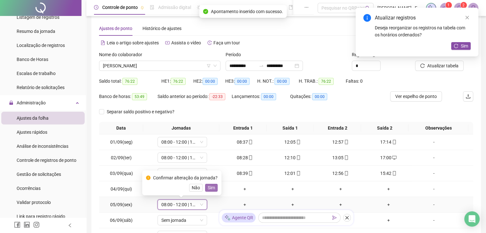
click at [208, 191] on span "Sim" at bounding box center [211, 187] width 7 height 7
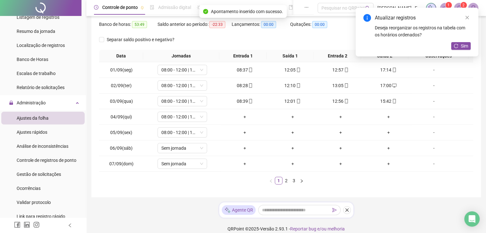
scroll to position [82, 0]
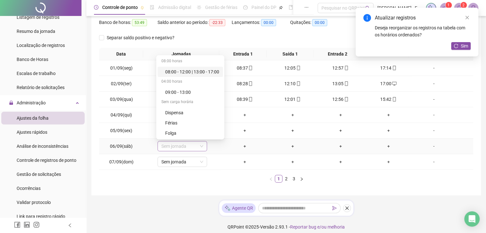
click at [180, 147] on span "Sem jornada" at bounding box center [182, 146] width 42 height 10
click at [197, 89] on div "09:00 - 13:00" at bounding box center [192, 92] width 54 height 7
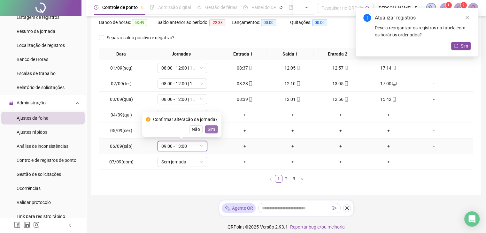
click at [208, 129] on span "Sim" at bounding box center [211, 129] width 7 height 7
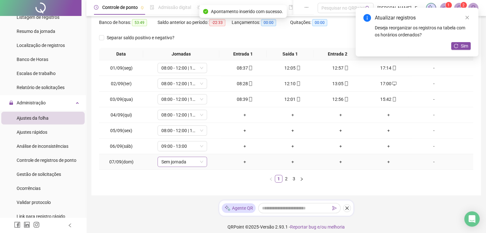
click at [193, 159] on span "Sem jornada" at bounding box center [182, 162] width 42 height 10
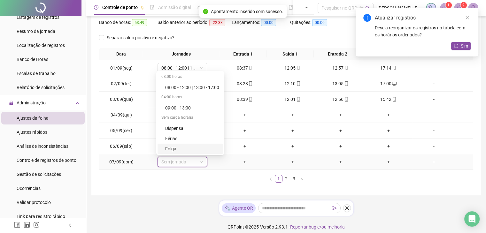
click at [178, 147] on div "Folga" at bounding box center [192, 148] width 54 height 7
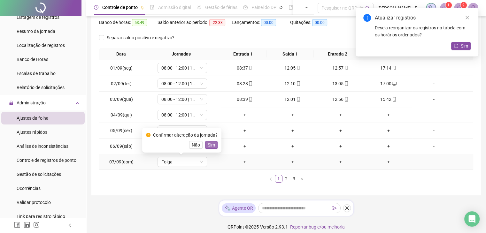
click at [208, 143] on span "Sim" at bounding box center [211, 144] width 7 height 7
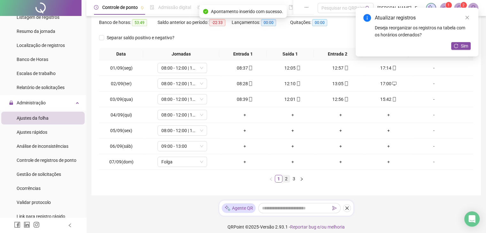
click at [286, 179] on link "2" at bounding box center [286, 178] width 7 height 7
click at [186, 69] on span "Sem jornada" at bounding box center [182, 68] width 42 height 10
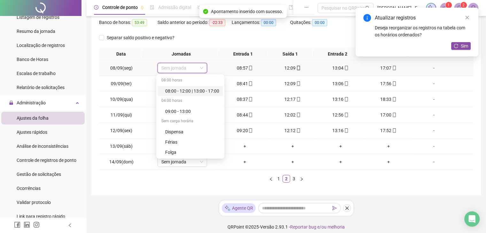
click at [189, 95] on div "08:00 - 12:00 | 13:00 - 17:00" at bounding box center [189, 91] width 65 height 10
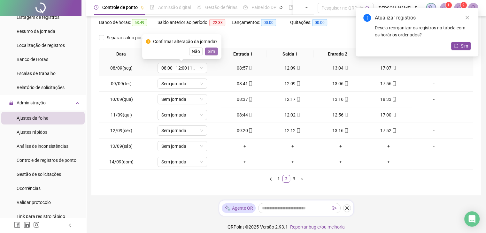
click at [208, 53] on span "Sim" at bounding box center [211, 51] width 7 height 7
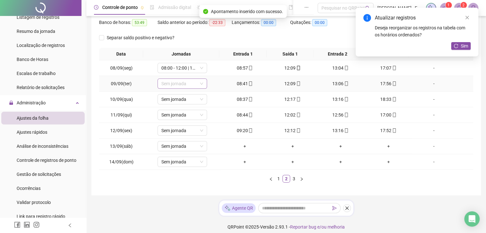
click at [191, 86] on span "Sem jornada" at bounding box center [182, 84] width 42 height 10
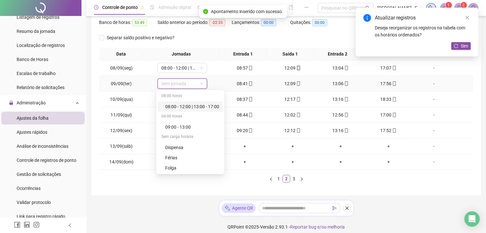
click at [215, 106] on div "08:00 - 12:00 | 13:00 - 17:00" at bounding box center [192, 106] width 54 height 7
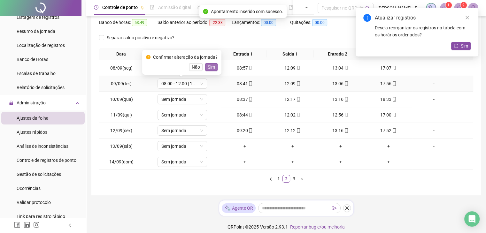
click at [211, 65] on span "Sim" at bounding box center [211, 67] width 7 height 7
click at [191, 97] on span "Sem jornada" at bounding box center [182, 100] width 42 height 10
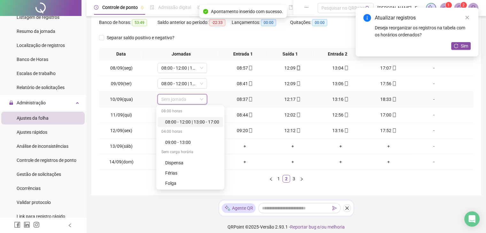
click at [208, 122] on div "08:00 - 12:00 | 13:00 - 17:00" at bounding box center [192, 121] width 54 height 7
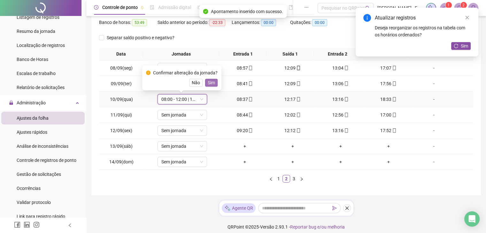
click at [215, 83] on button "Sim" at bounding box center [211, 83] width 12 height 8
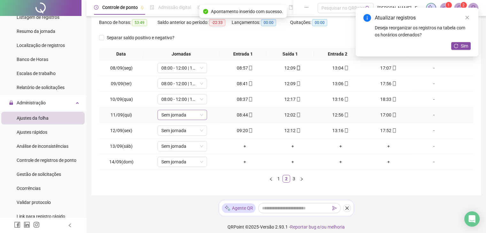
click at [188, 117] on span "Sem jornada" at bounding box center [182, 115] width 42 height 10
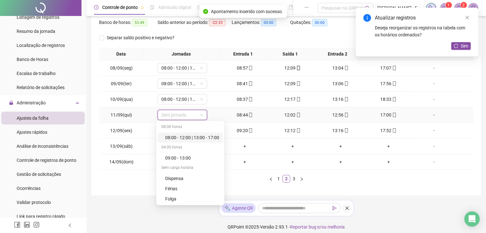
click at [197, 138] on div "08:00 - 12:00 | 13:00 - 17:00" at bounding box center [192, 137] width 54 height 7
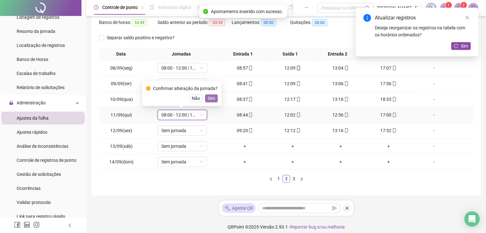
click at [210, 98] on span "Sim" at bounding box center [211, 98] width 7 height 7
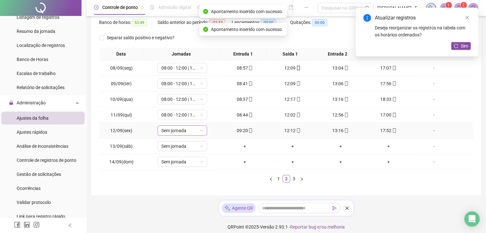
click at [194, 134] on span "Sem jornada" at bounding box center [182, 131] width 42 height 10
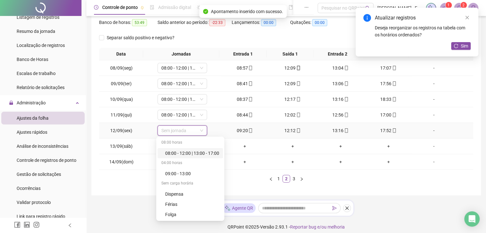
click at [212, 154] on div "08:00 - 12:00 | 13:00 - 17:00" at bounding box center [192, 153] width 54 height 7
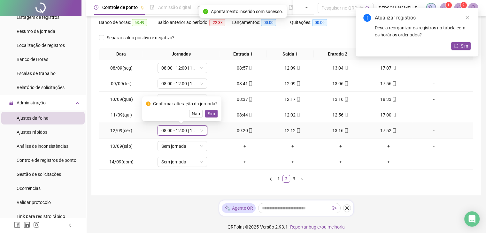
click at [211, 118] on div "Confirmar alteração da jornada? Não Sim" at bounding box center [181, 108] width 79 height 25
click at [211, 115] on span "Sim" at bounding box center [211, 113] width 7 height 7
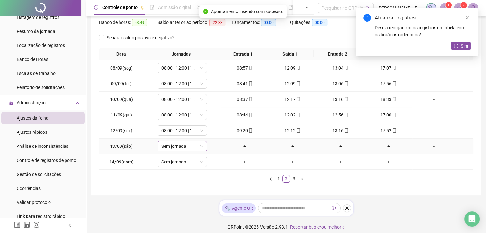
click at [189, 148] on span "Sem jornada" at bounding box center [182, 146] width 42 height 10
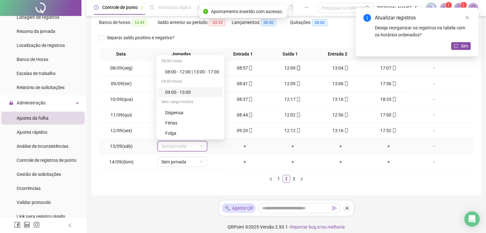
click at [187, 89] on div "09:00 - 13:00" at bounding box center [192, 92] width 54 height 7
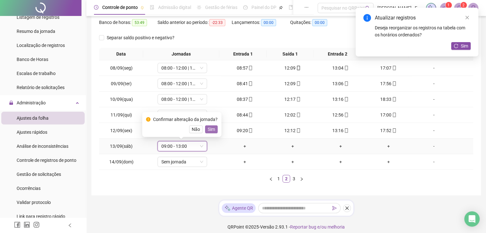
click at [210, 129] on span "Sim" at bounding box center [211, 129] width 7 height 7
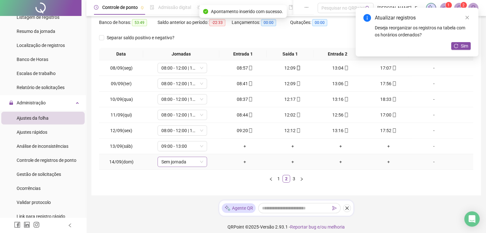
click at [192, 163] on span "Sem jornada" at bounding box center [182, 162] width 42 height 10
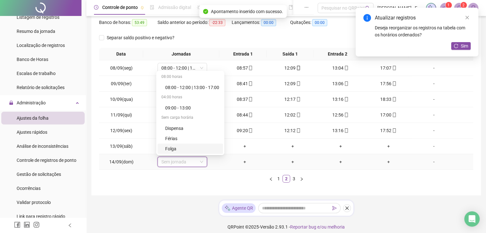
click at [181, 151] on div "Folga" at bounding box center [192, 148] width 54 height 7
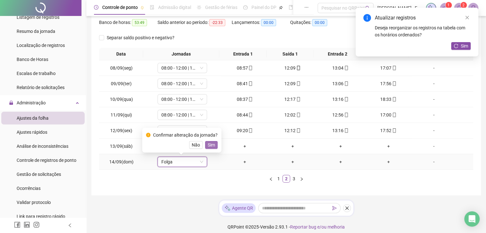
click at [212, 147] on span "Sim" at bounding box center [211, 144] width 7 height 7
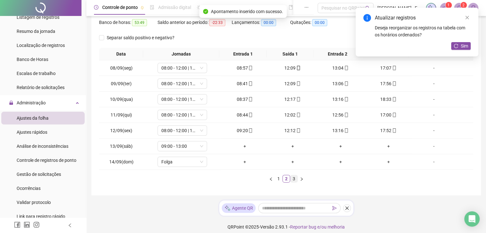
click at [295, 180] on link "3" at bounding box center [293, 178] width 7 height 7
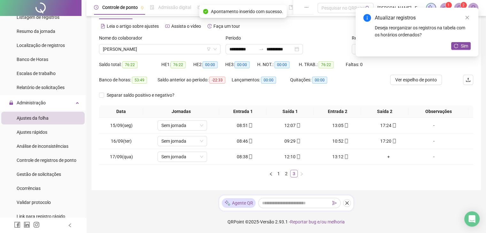
scroll to position [24, 0]
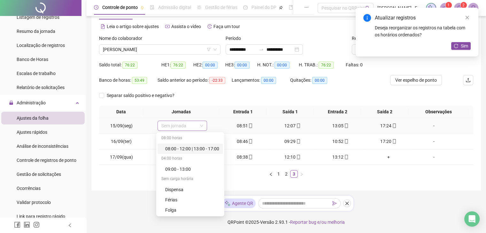
click at [192, 126] on span "Sem jornada" at bounding box center [182, 126] width 42 height 10
click at [202, 149] on div "08:00 - 12:00 | 13:00 - 17:00" at bounding box center [192, 148] width 54 height 7
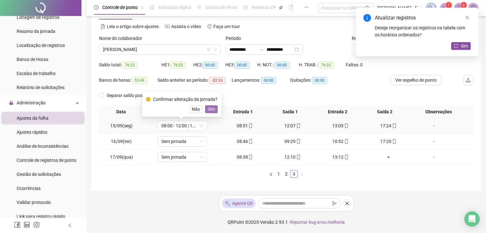
click at [210, 110] on span "Sim" at bounding box center [211, 109] width 7 height 7
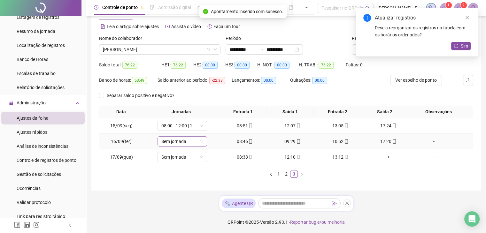
click at [196, 141] on span "Sem jornada" at bounding box center [182, 142] width 42 height 10
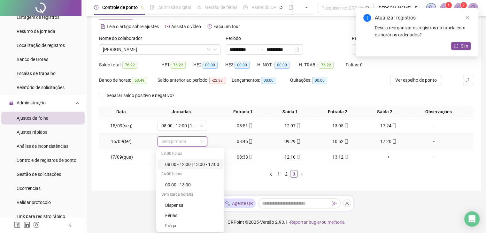
click at [199, 165] on div "08:00 - 12:00 | 13:00 - 17:00" at bounding box center [192, 164] width 54 height 7
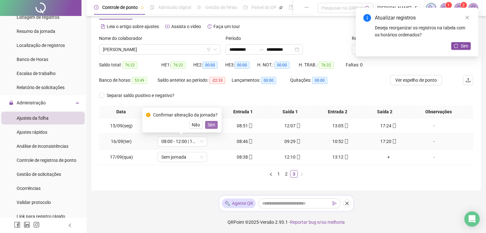
click at [208, 127] on span "Sim" at bounding box center [211, 124] width 7 height 7
drag, startPoint x: 465, startPoint y: 48, endPoint x: 213, endPoint y: 132, distance: 265.7
click at [213, 132] on body "**********" at bounding box center [243, 92] width 486 height 233
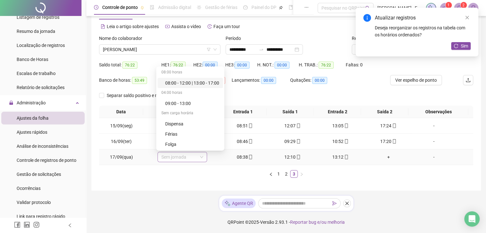
click at [184, 160] on span "Sem jornada" at bounding box center [182, 157] width 42 height 10
click at [194, 84] on div "08:00 - 12:00 | 13:00 - 17:00" at bounding box center [192, 83] width 54 height 7
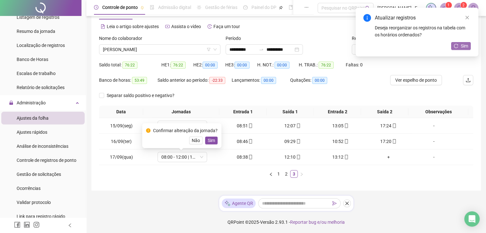
click at [461, 44] on span "Sim" at bounding box center [463, 45] width 7 height 7
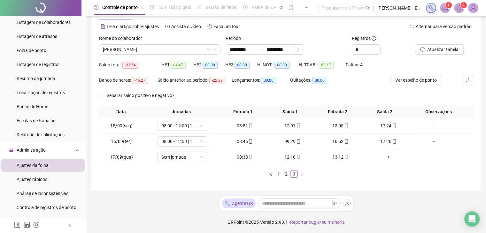
scroll to position [33, 0]
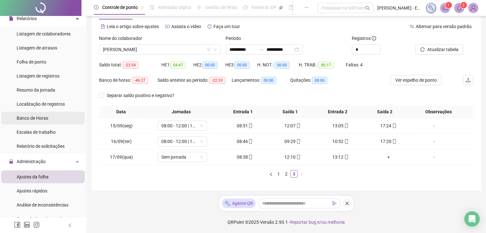
click at [48, 118] on li "Banco de Horas" at bounding box center [42, 118] width 83 height 13
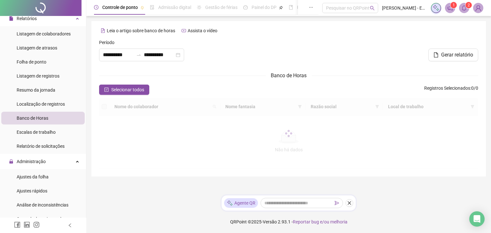
type input "**********"
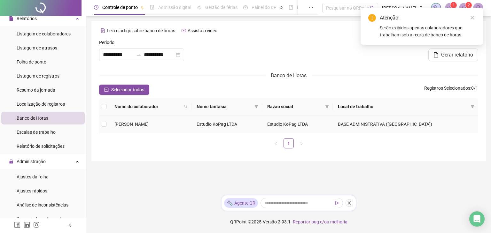
click at [397, 123] on td "BASE ADMINISTRATIVA ([GEOGRAPHIC_DATA])" at bounding box center [404, 125] width 145 height 18
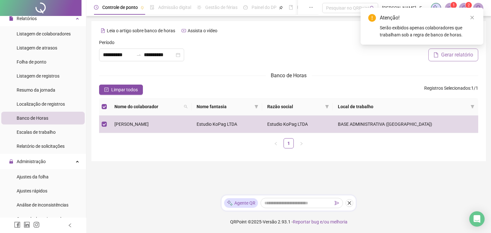
click at [455, 55] on span "Gerar relatório" at bounding box center [457, 55] width 32 height 8
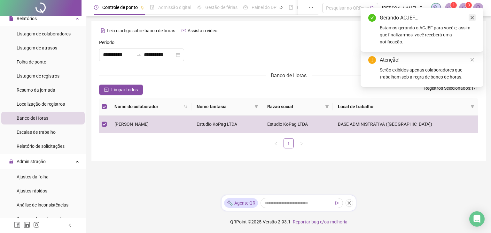
click at [472, 17] on icon "close" at bounding box center [472, 18] width 4 height 4
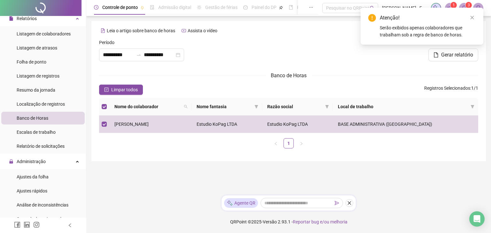
click at [472, 17] on icon "close" at bounding box center [472, 18] width 4 height 4
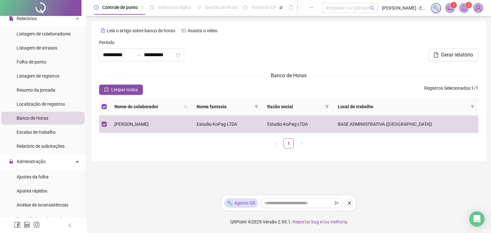
click at [465, 9] on icon "bell" at bounding box center [463, 8] width 4 height 6
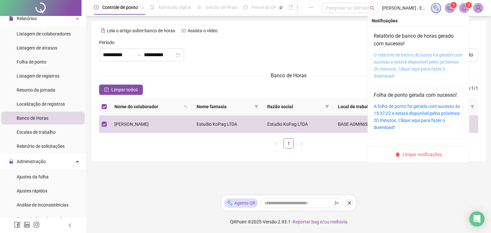
click at [418, 67] on link "O relatório de banco de horas foi gerado com sucesso e estará disponível pelos …" at bounding box center [417, 65] width 89 height 26
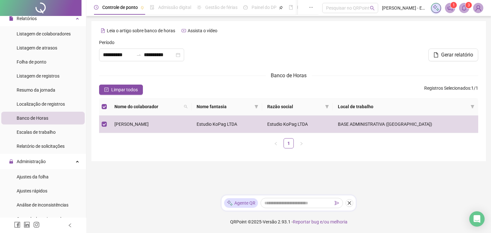
click at [412, 68] on form "**********" at bounding box center [288, 96] width 379 height 115
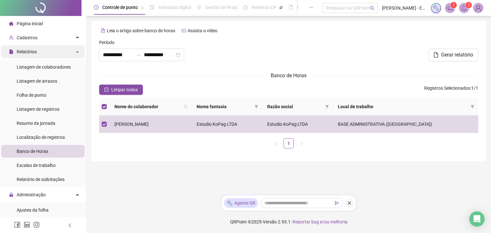
click at [76, 51] on icon at bounding box center [77, 51] width 3 height 0
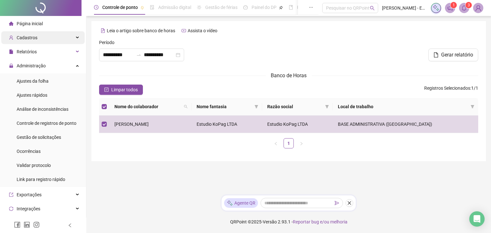
click at [76, 38] on icon at bounding box center [77, 38] width 3 height 0
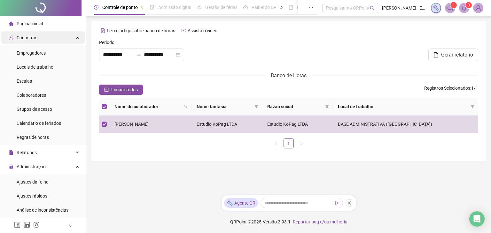
click at [75, 36] on div "Cadastros" at bounding box center [42, 37] width 83 height 13
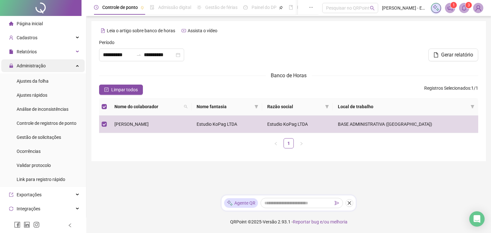
click at [75, 69] on div "Administração" at bounding box center [42, 65] width 83 height 13
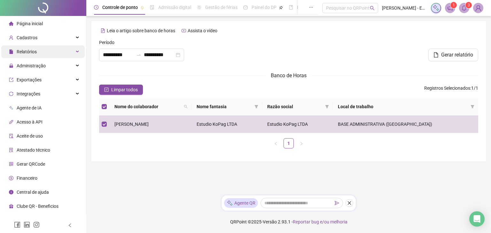
click at [51, 54] on div "Relatórios" at bounding box center [42, 51] width 83 height 13
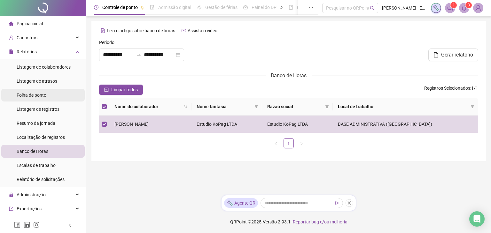
click at [44, 96] on span "Folha de ponto" at bounding box center [32, 95] width 30 height 5
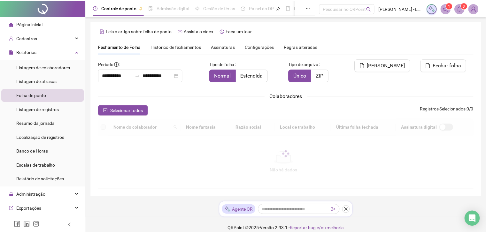
scroll to position [11, 0]
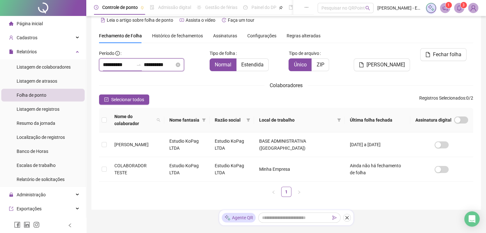
drag, startPoint x: 117, startPoint y: 64, endPoint x: 112, endPoint y: 65, distance: 4.3
click at [112, 65] on input "**********" at bounding box center [118, 65] width 31 height 8
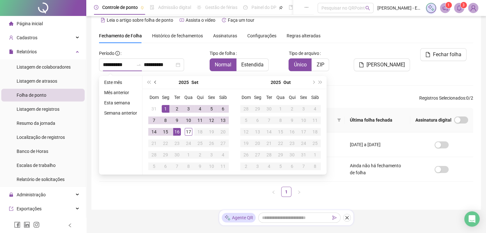
click at [155, 83] on span "prev-year" at bounding box center [155, 82] width 3 height 3
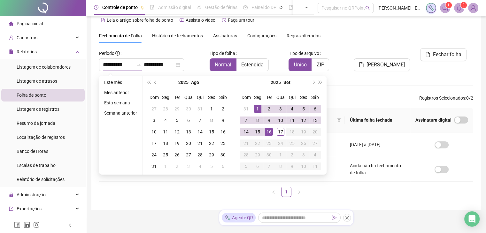
click at [153, 81] on button "prev-year" at bounding box center [155, 82] width 7 height 13
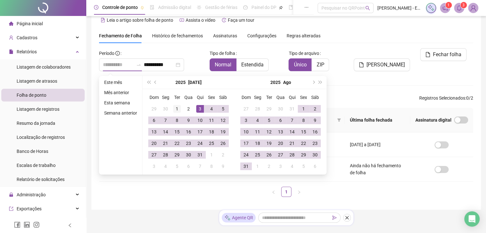
type input "**********"
click at [175, 107] on div "1" at bounding box center [177, 109] width 8 height 8
click at [310, 83] on button "next-year" at bounding box center [312, 82] width 7 height 13
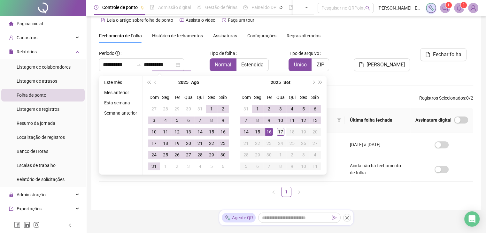
type input "**********"
click at [278, 132] on div "17" at bounding box center [281, 132] width 8 height 8
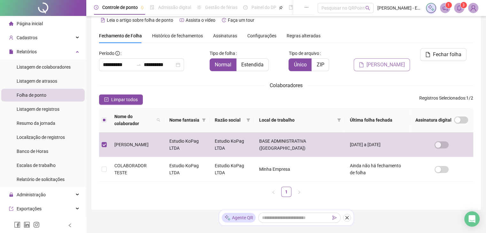
click at [393, 61] on span "[PERSON_NAME]" at bounding box center [385, 65] width 38 height 8
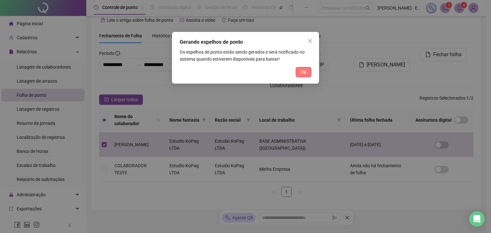
click at [304, 71] on span "Ok" at bounding box center [302, 72] width 5 height 7
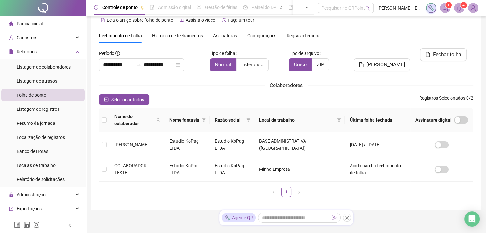
click at [461, 7] on sup "4" at bounding box center [463, 5] width 6 height 6
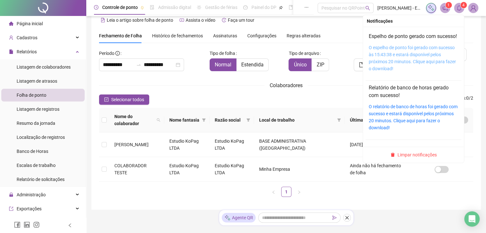
click at [407, 67] on link "O espelho de ponto foi gerado com sucesso às 15:43:38 e estará disponível pelos…" at bounding box center [412, 58] width 87 height 26
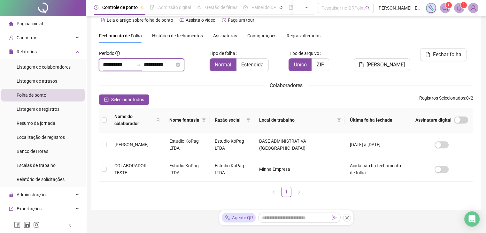
click at [106, 65] on input "**********" at bounding box center [118, 65] width 31 height 8
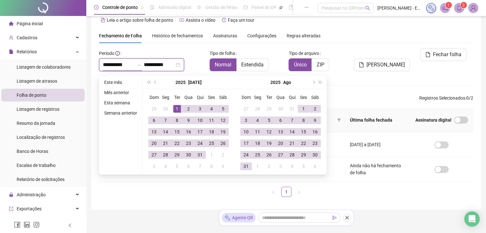
drag, startPoint x: 109, startPoint y: 64, endPoint x: 97, endPoint y: 67, distance: 11.8
click at [97, 67] on div "**********" at bounding box center [151, 62] width 110 height 28
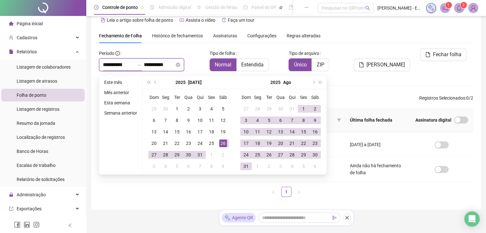
click at [112, 64] on input "**********" at bounding box center [118, 65] width 31 height 8
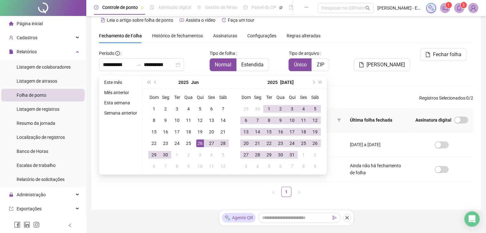
click at [184, 48] on div "**********" at bounding box center [151, 59] width 105 height 23
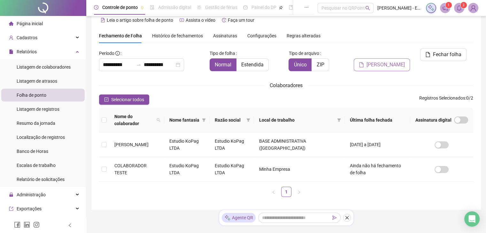
click at [401, 61] on span "[PERSON_NAME]" at bounding box center [385, 65] width 38 height 8
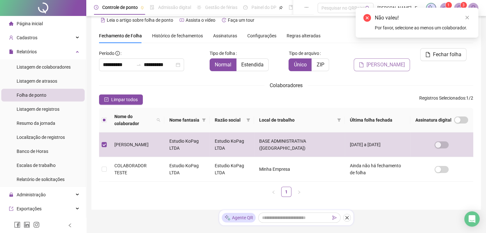
click at [395, 61] on span "[PERSON_NAME]" at bounding box center [385, 65] width 38 height 8
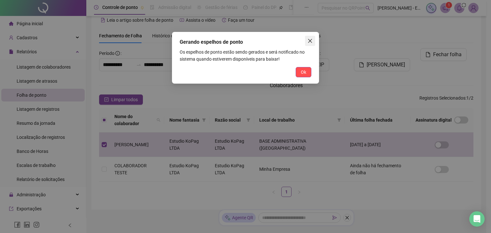
click at [310, 42] on icon "close" at bounding box center [309, 40] width 5 height 5
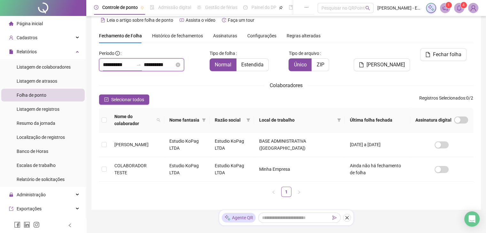
click at [106, 66] on input "**********" at bounding box center [118, 65] width 31 height 8
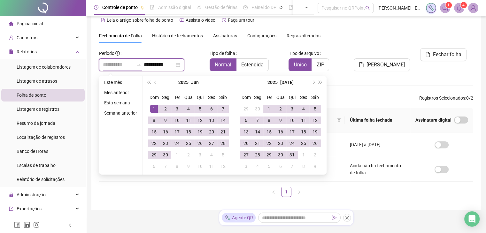
type input "**********"
click at [153, 107] on div "1" at bounding box center [154, 109] width 8 height 8
type input "**********"
click at [341, 38] on div "Fechamento de Folha Histórico de fechamentos Assinaturas Configurações Regras a…" at bounding box center [286, 35] width 374 height 15
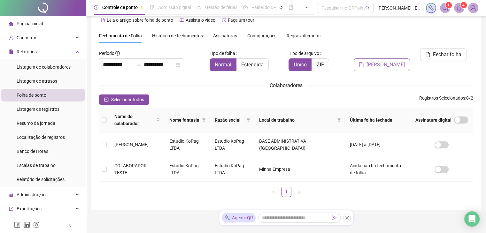
click at [392, 59] on button "[PERSON_NAME]" at bounding box center [382, 64] width 56 height 13
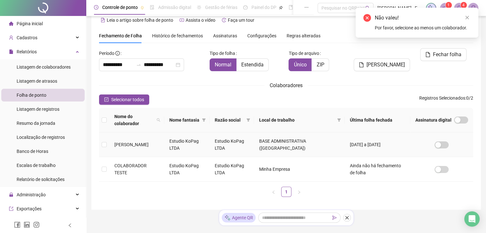
click at [110, 136] on td "[PERSON_NAME]" at bounding box center [136, 145] width 55 height 25
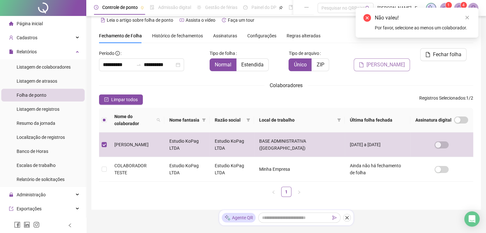
click at [396, 61] on span "[PERSON_NAME]" at bounding box center [385, 65] width 38 height 8
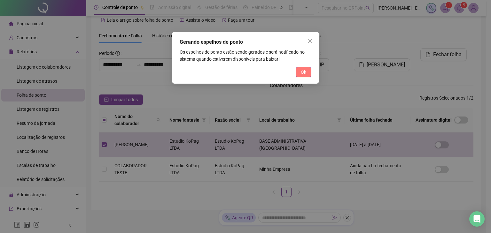
click at [306, 70] on button "Ok" at bounding box center [303, 72] width 16 height 10
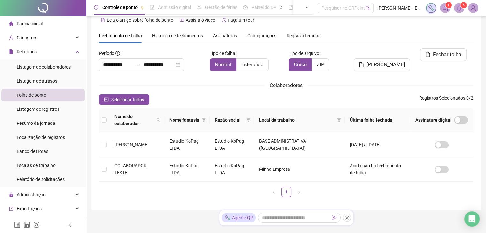
click at [459, 8] on icon "bell" at bounding box center [459, 8] width 6 height 6
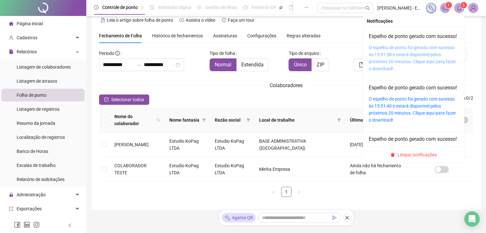
click at [418, 62] on link "O espelho de ponto foi gerado com sucesso às 15:51:58 e estará disponível pelos…" at bounding box center [412, 58] width 87 height 26
